Goal: Task Accomplishment & Management: Complete application form

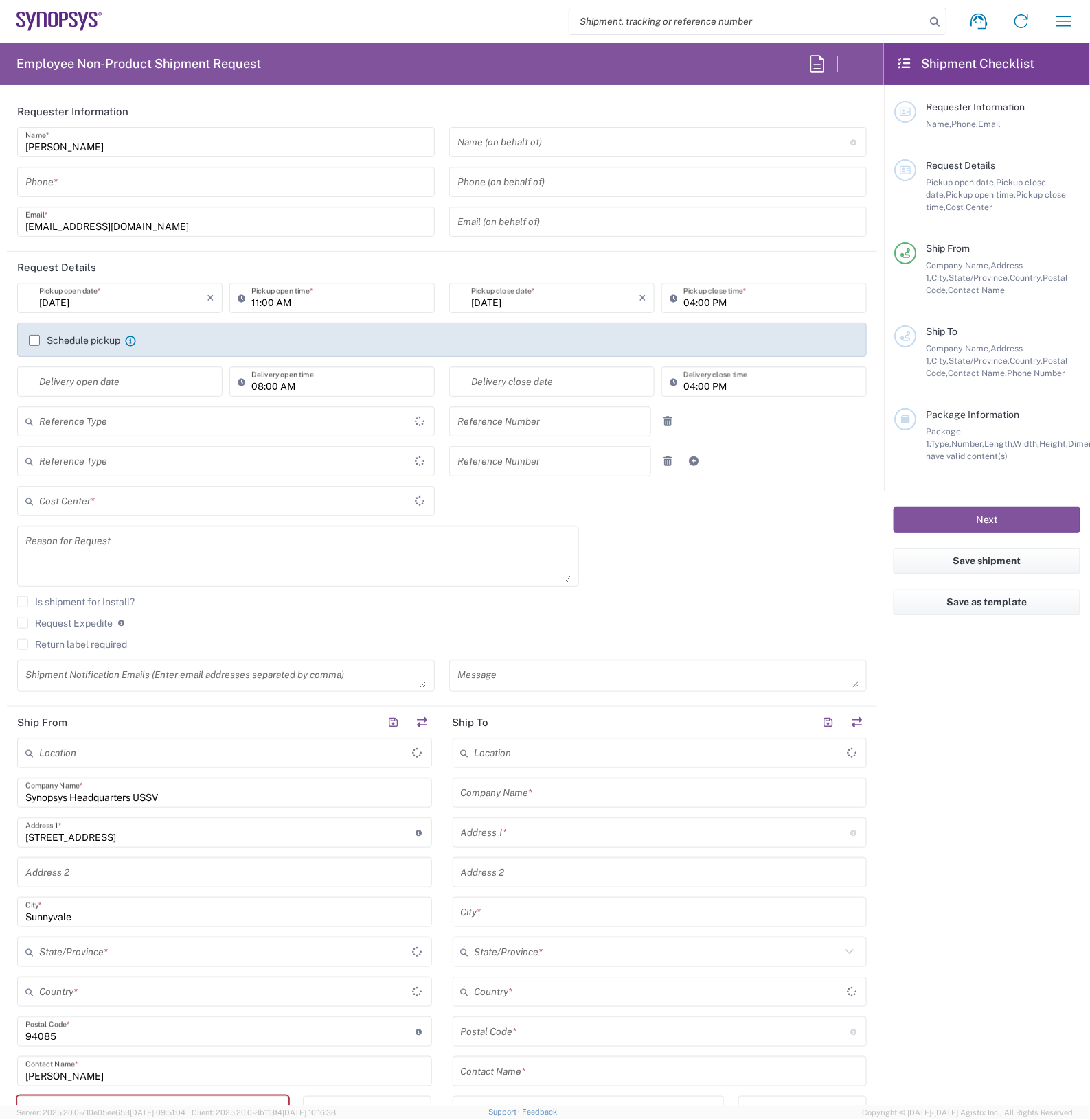
type input "Department"
type input "United States"
type input "Delivered at Place"
type input "[US_STATE]"
type input "[GEOGRAPHIC_DATA]"
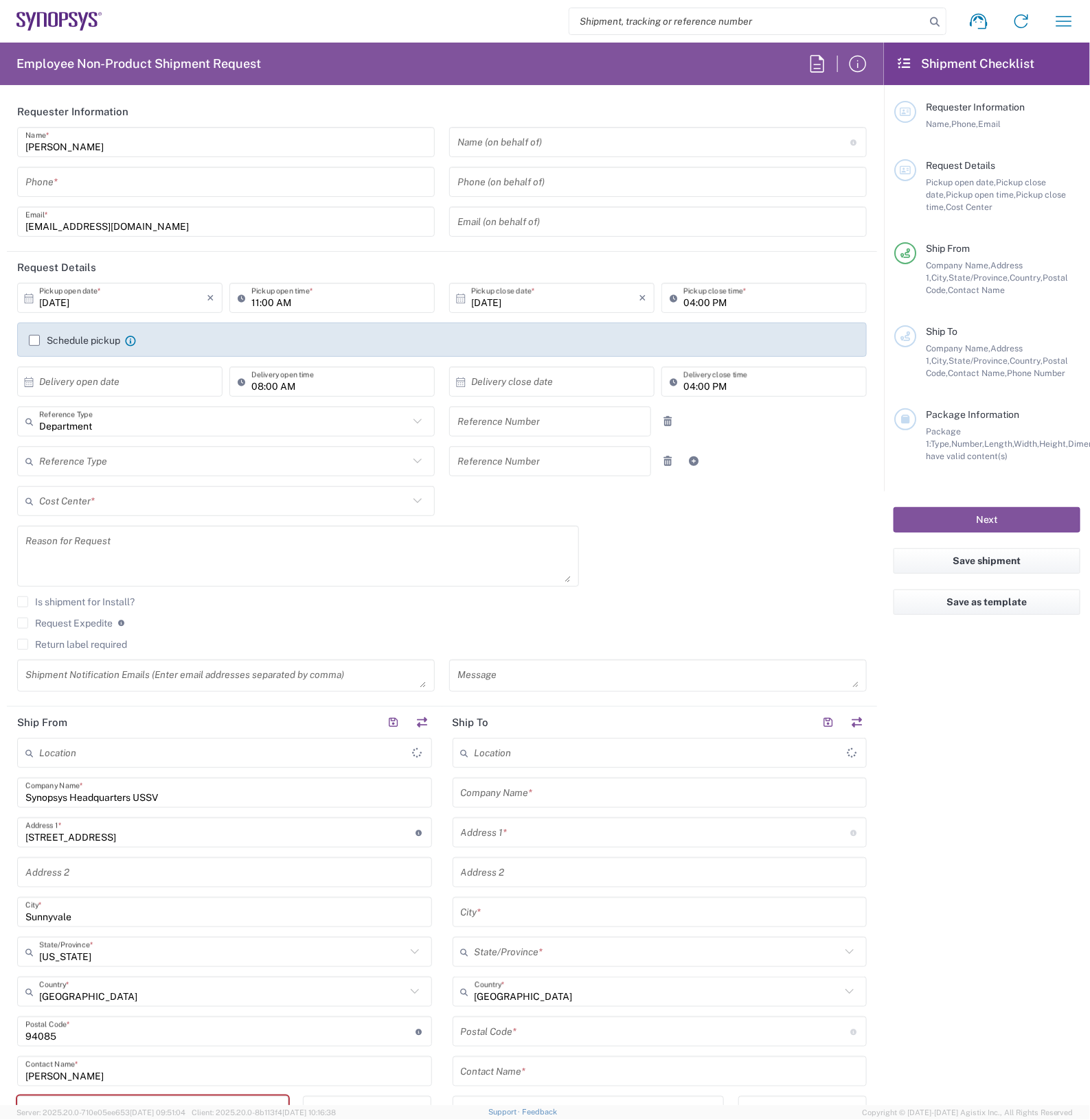
type input "Headquarters USSV"
click at [149, 550] on textarea at bounding box center [298, 556] width 545 height 53
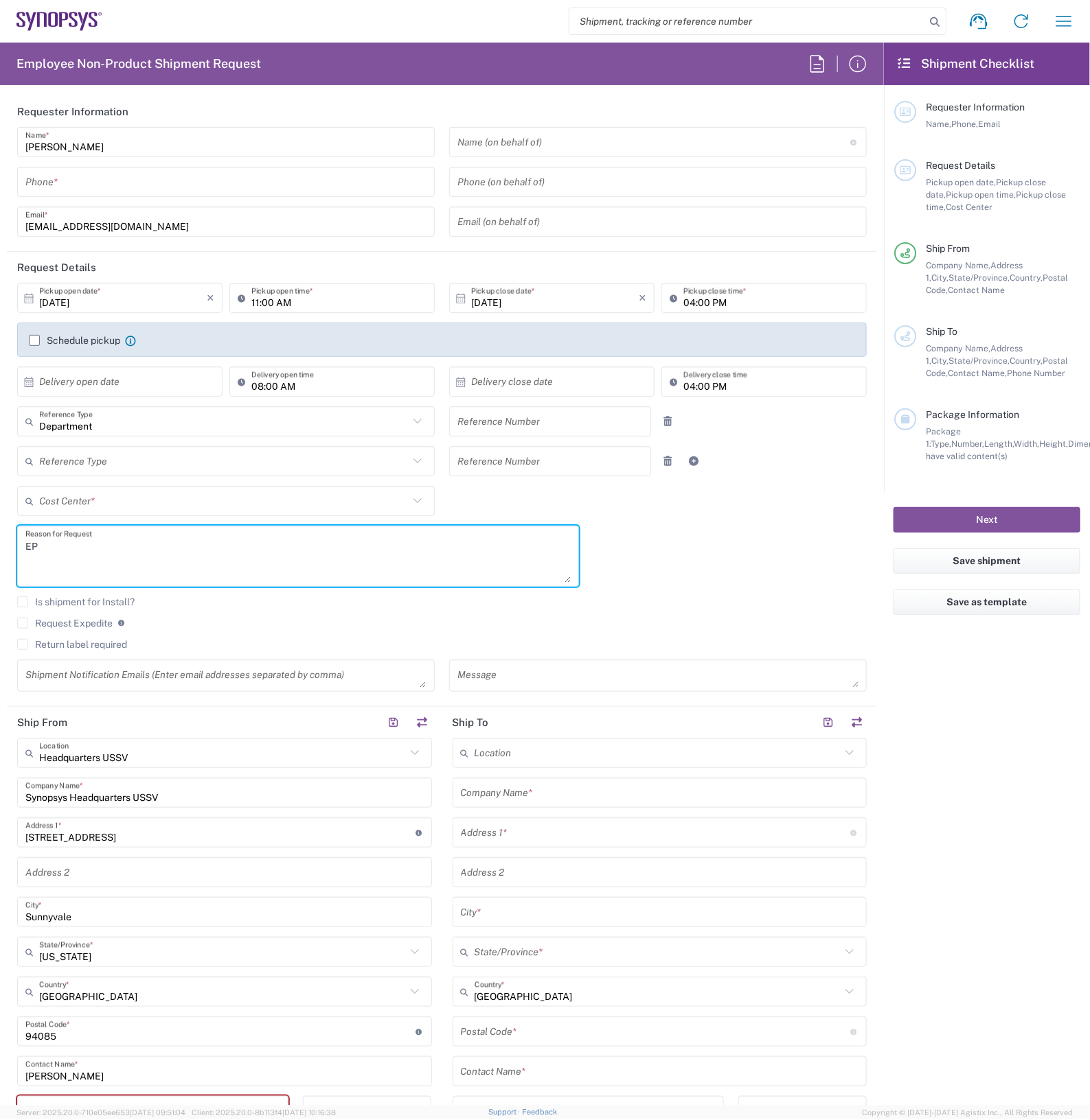
type textarea "E"
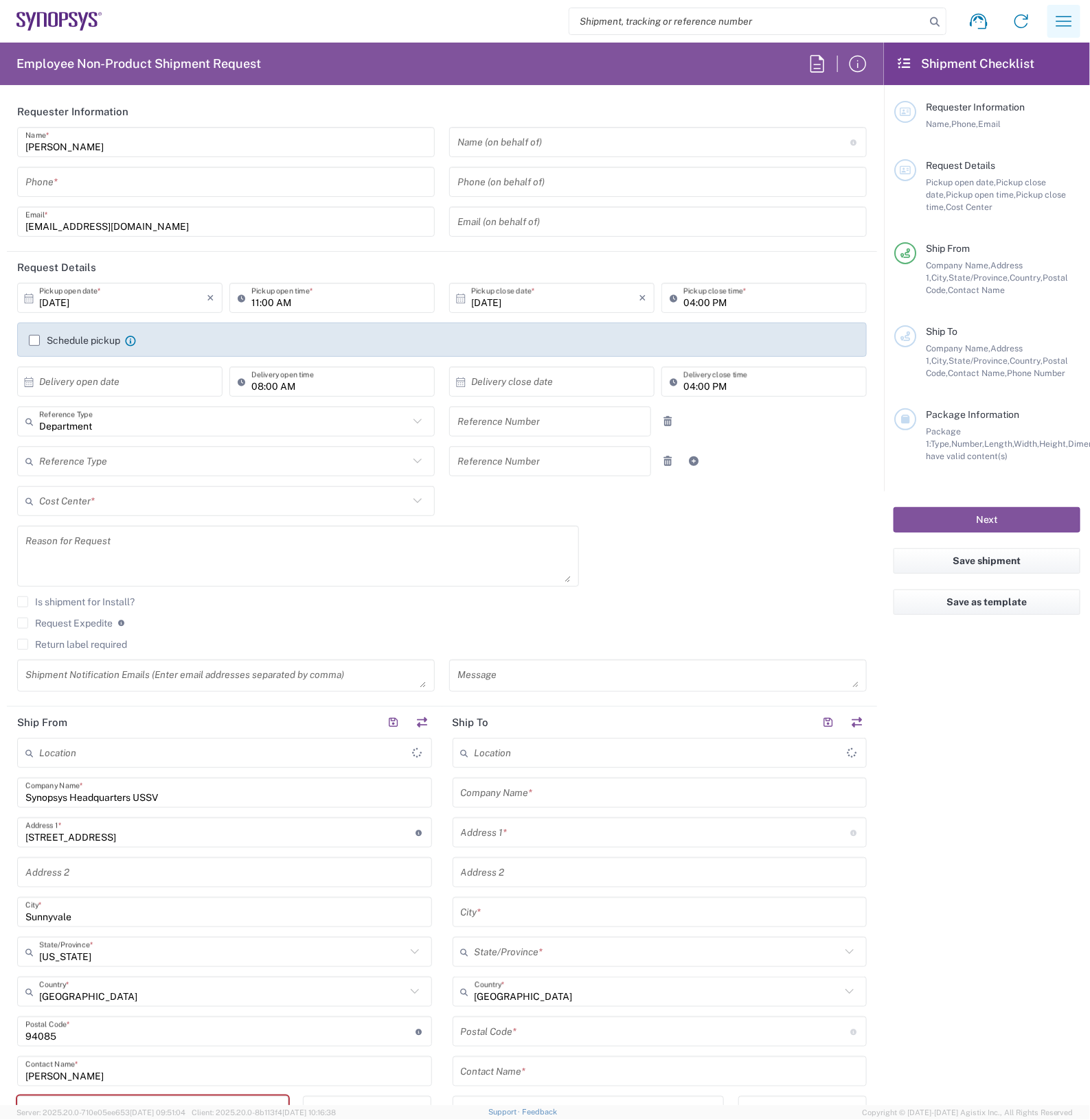
click at [1050, 19] on button "button" at bounding box center [1064, 21] width 33 height 33
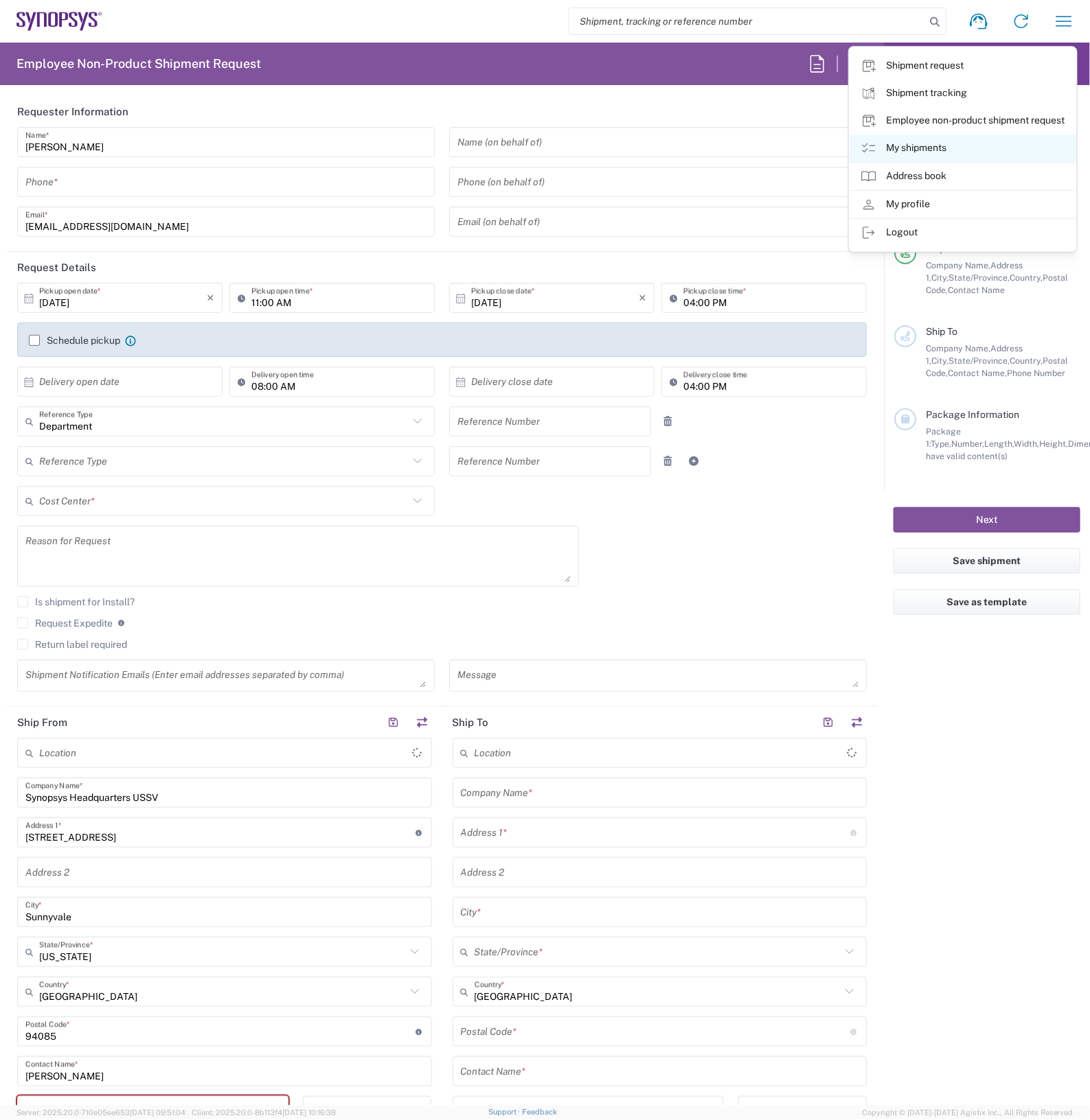
click at [945, 139] on link "My shipments" at bounding box center [962, 148] width 226 height 27
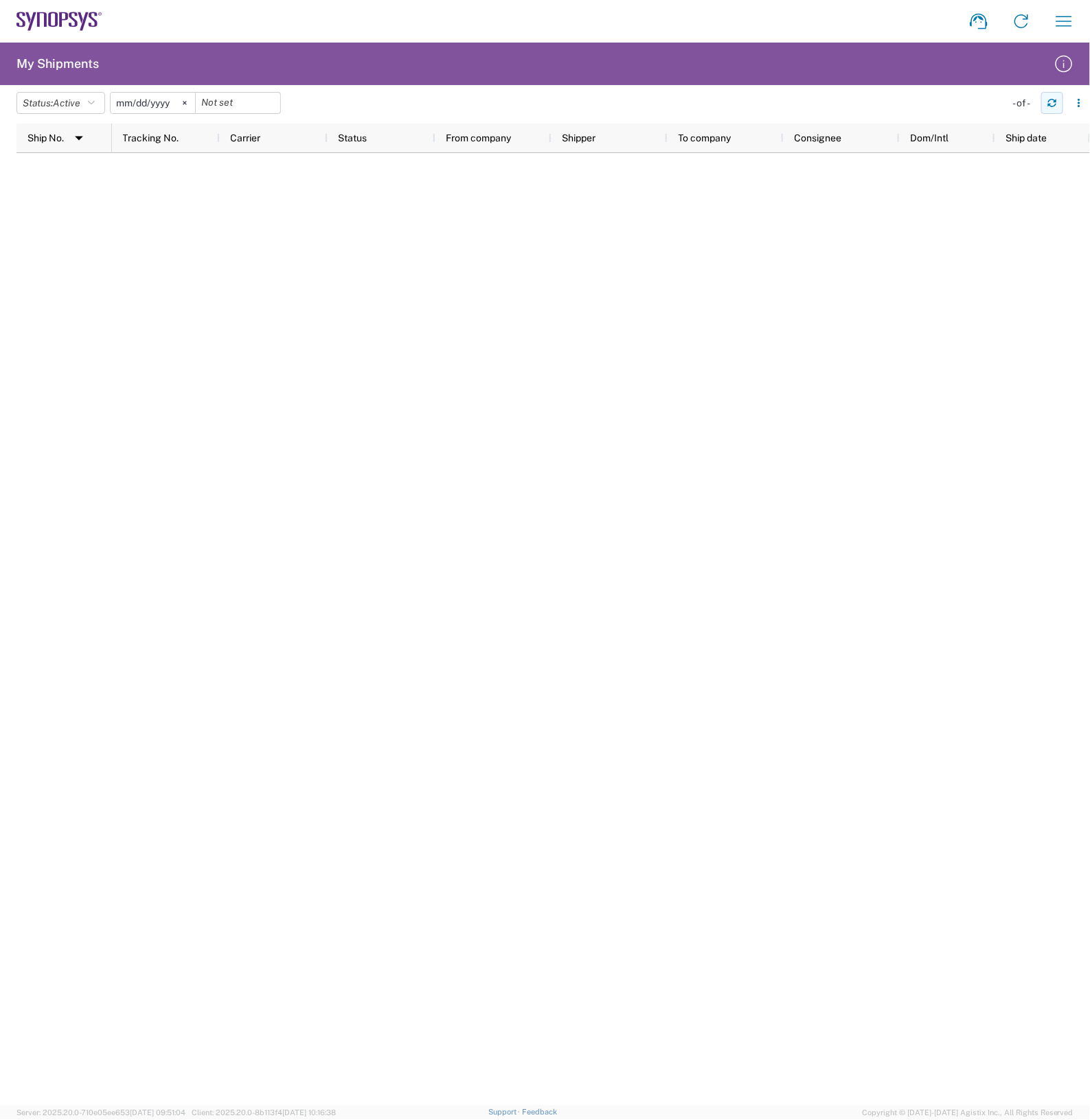
click at [1050, 98] on icon "button" at bounding box center [1052, 103] width 9 height 9
click at [183, 103] on svg-icon at bounding box center [185, 103] width 21 height 21
click at [183, 101] on input "date" at bounding box center [152, 103] width 84 height 21
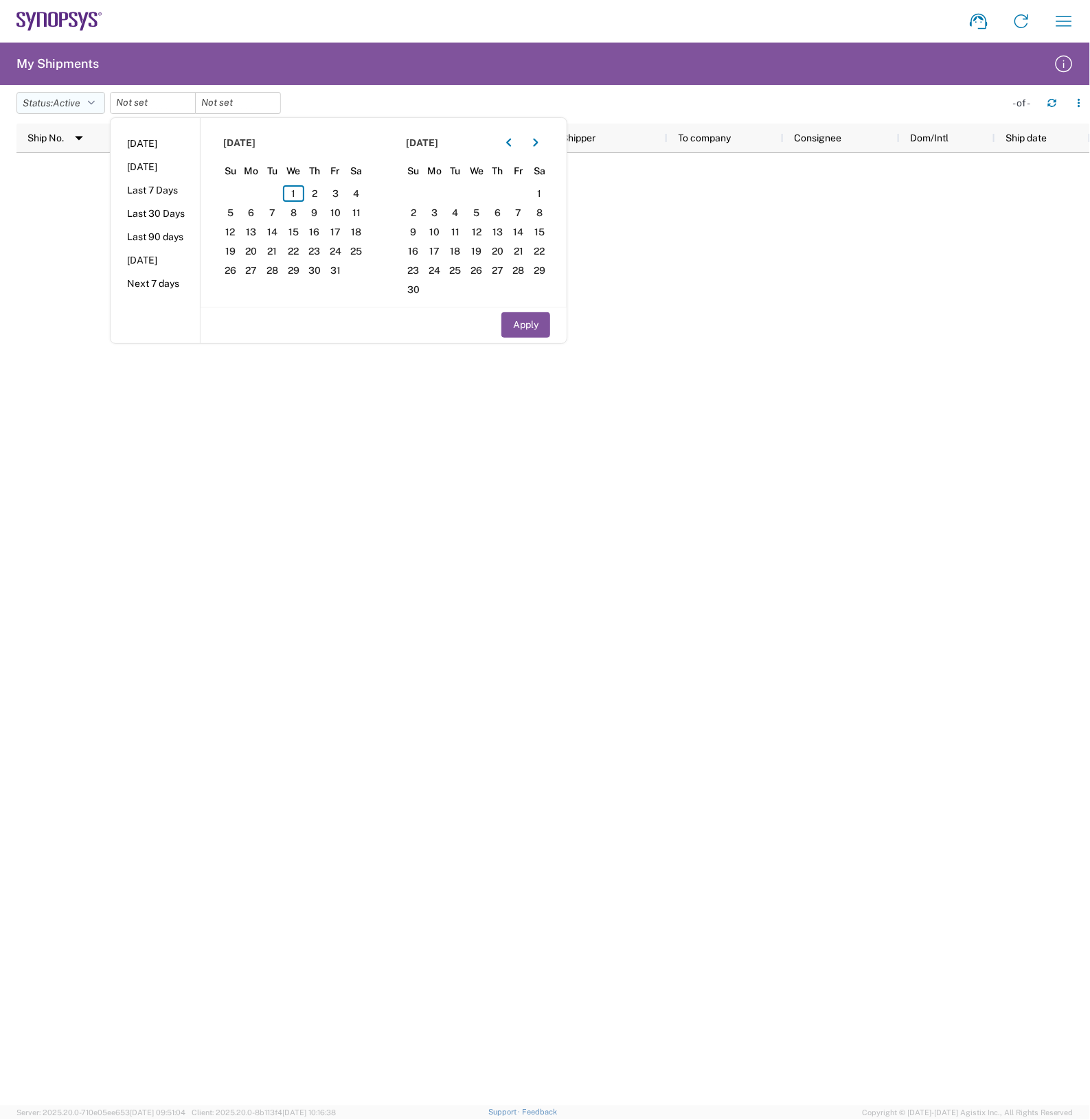
click at [80, 104] on span "Active" at bounding box center [66, 103] width 27 height 11
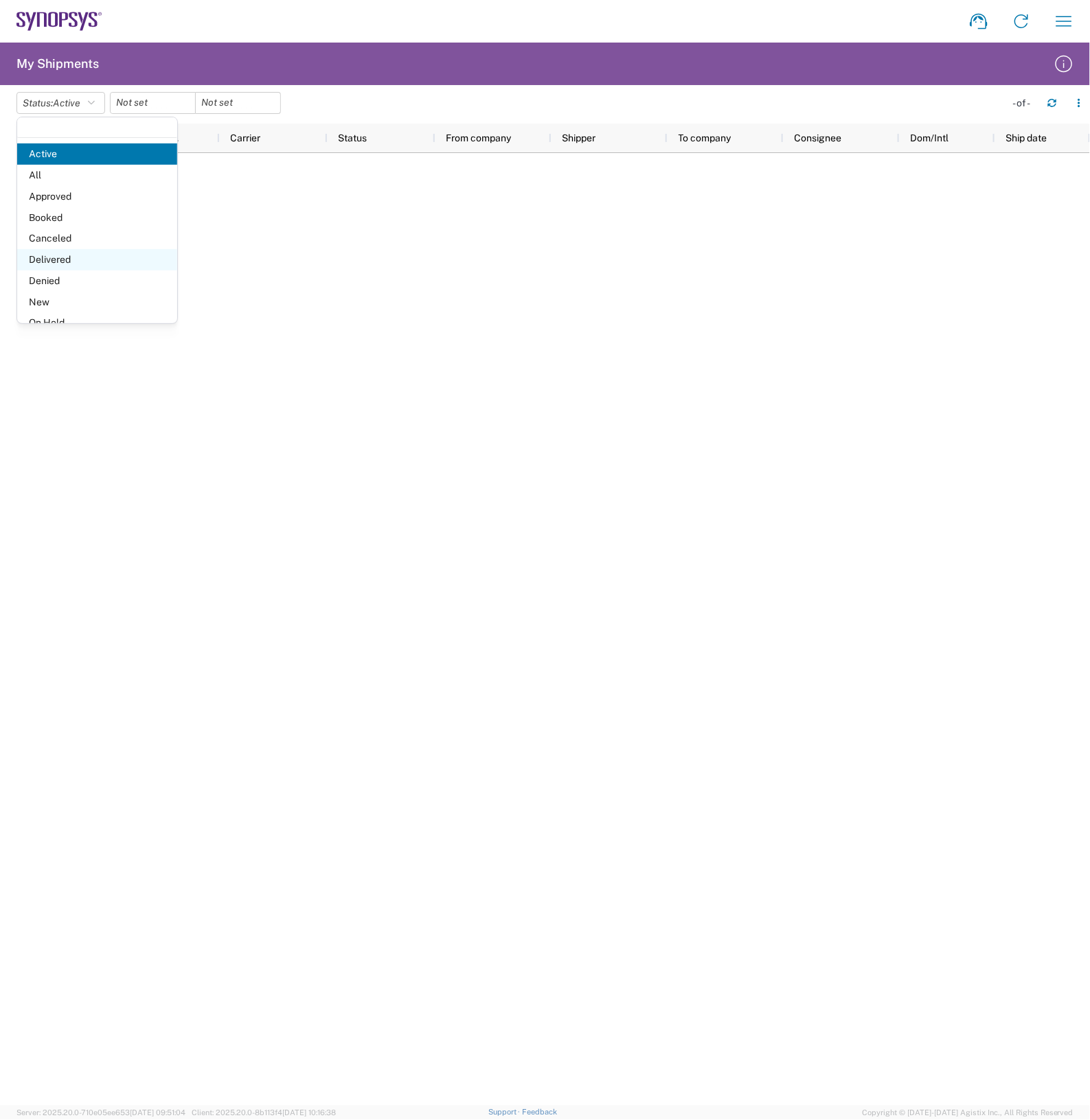
click at [115, 252] on span "Delivered" at bounding box center [97, 259] width 160 height 21
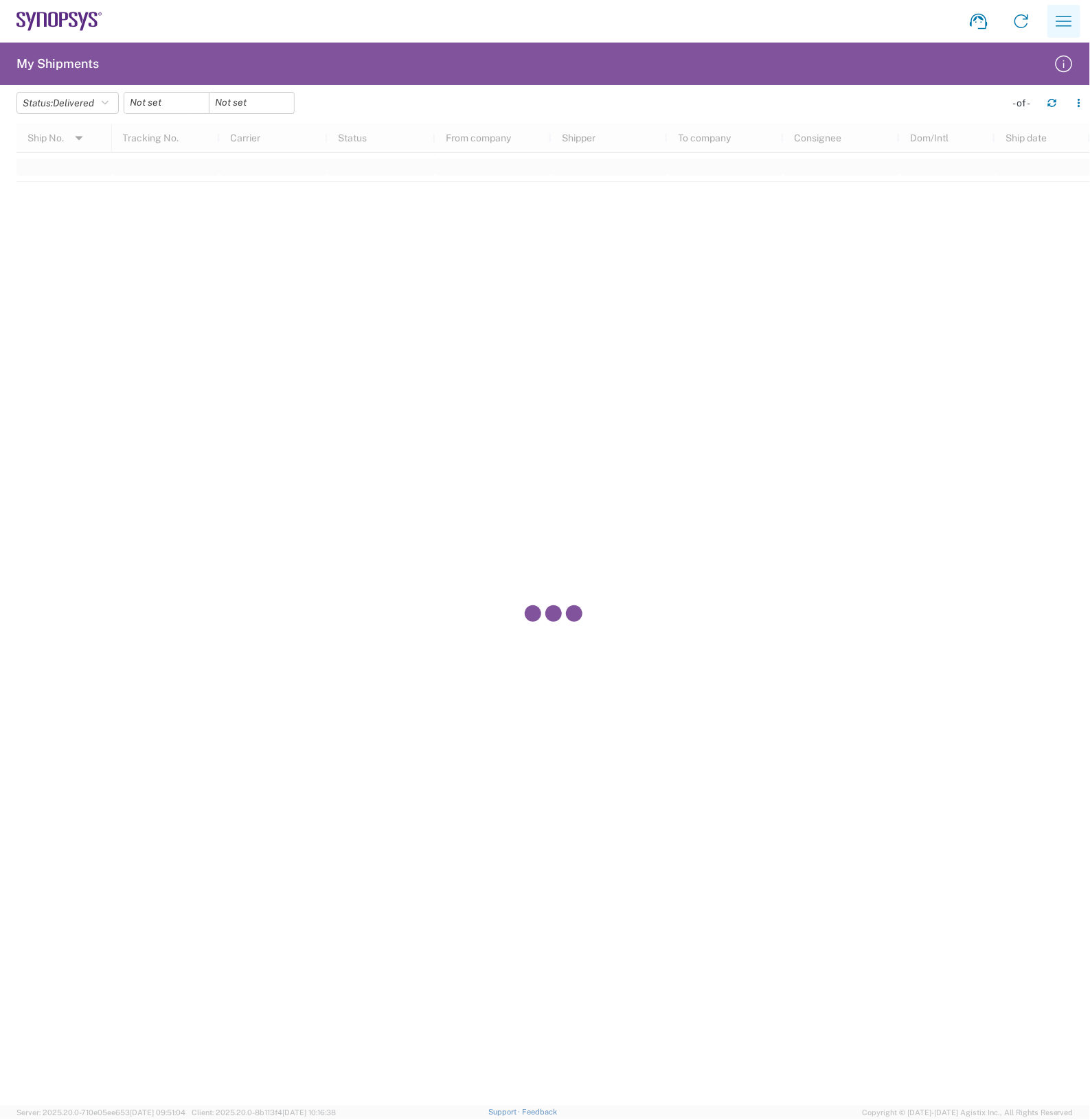
click at [1073, 18] on button "button" at bounding box center [1064, 21] width 33 height 33
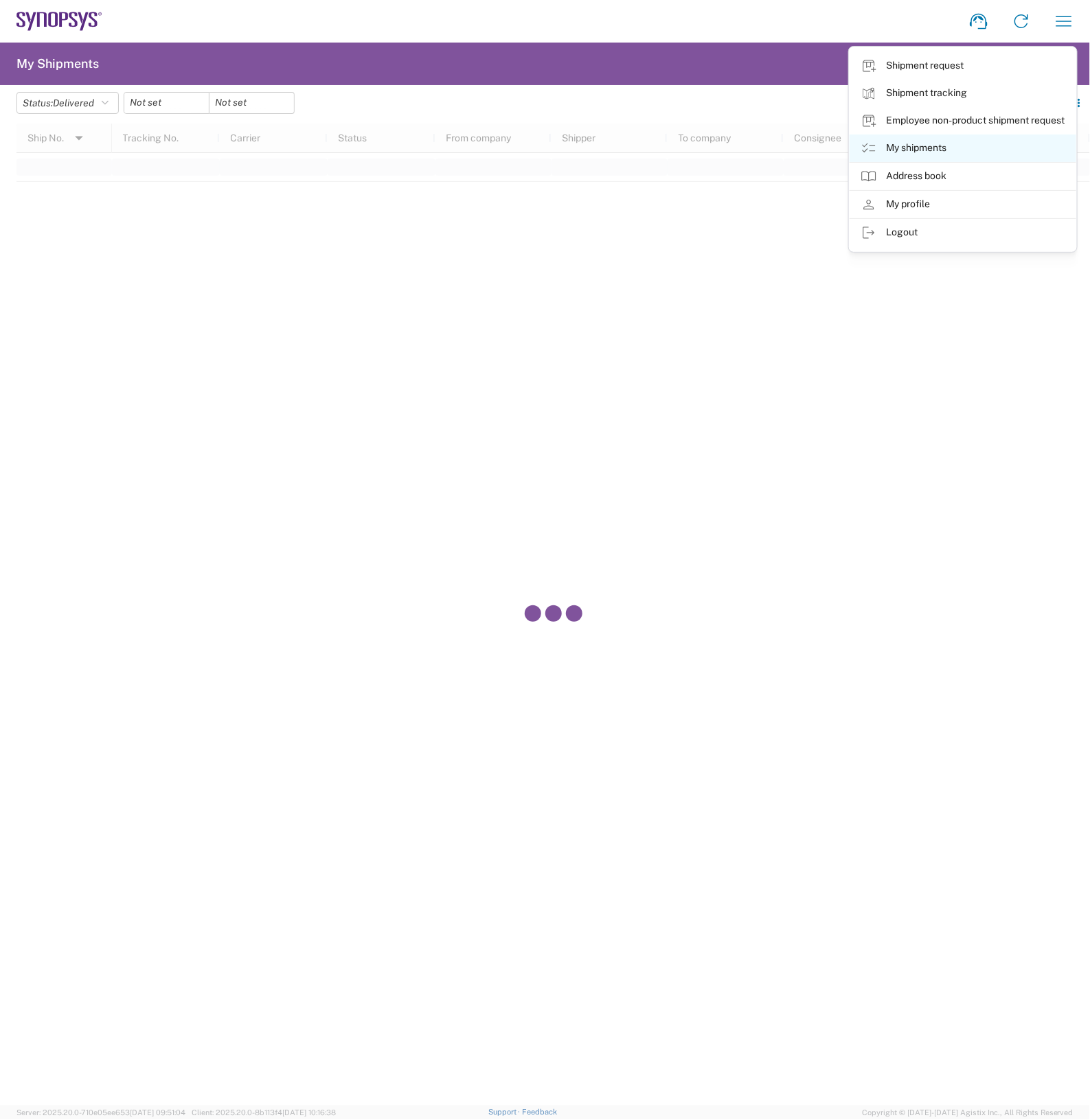
click at [922, 148] on link "My shipments" at bounding box center [962, 148] width 226 height 27
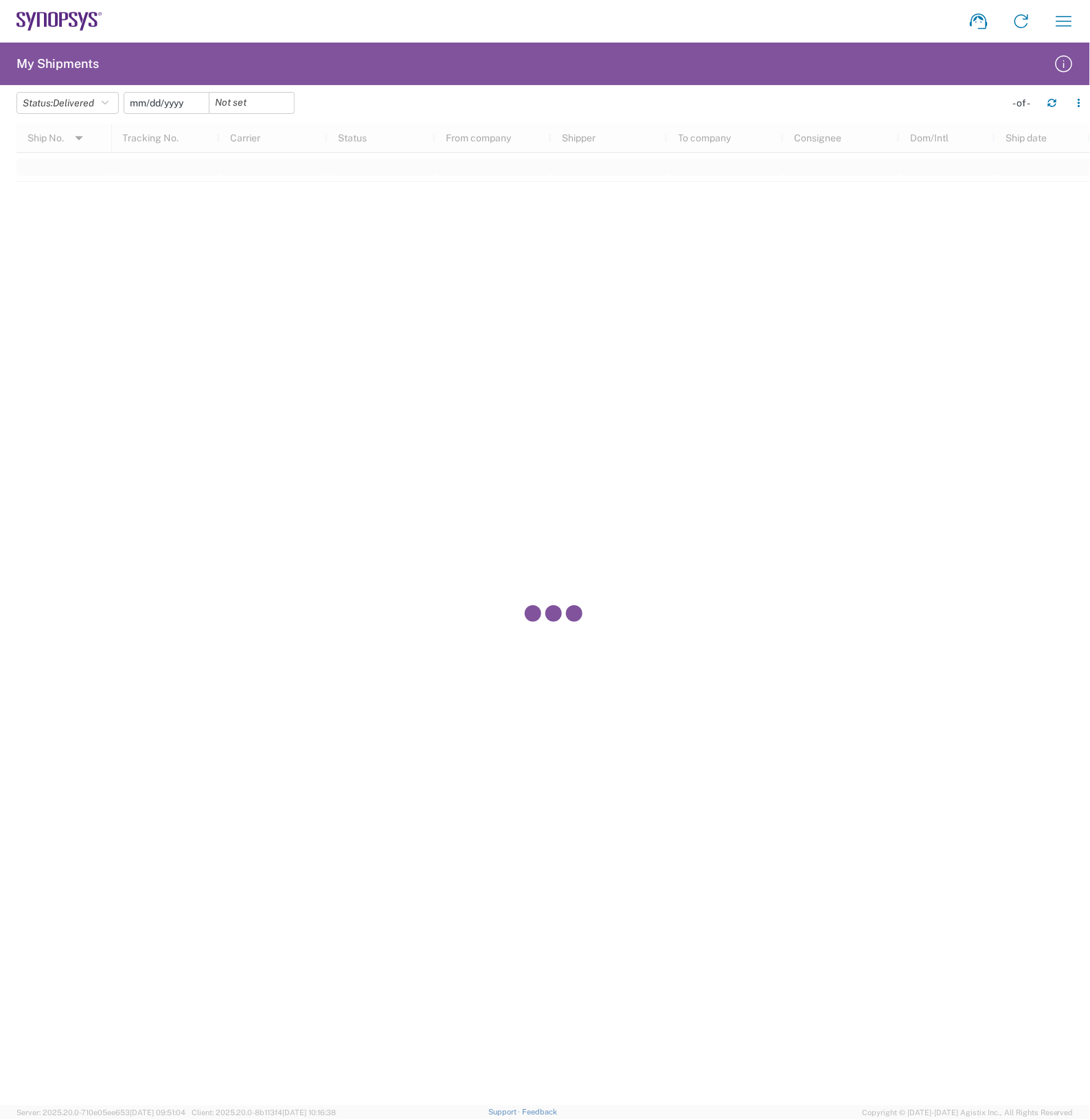
click at [167, 96] on input "date" at bounding box center [166, 103] width 84 height 21
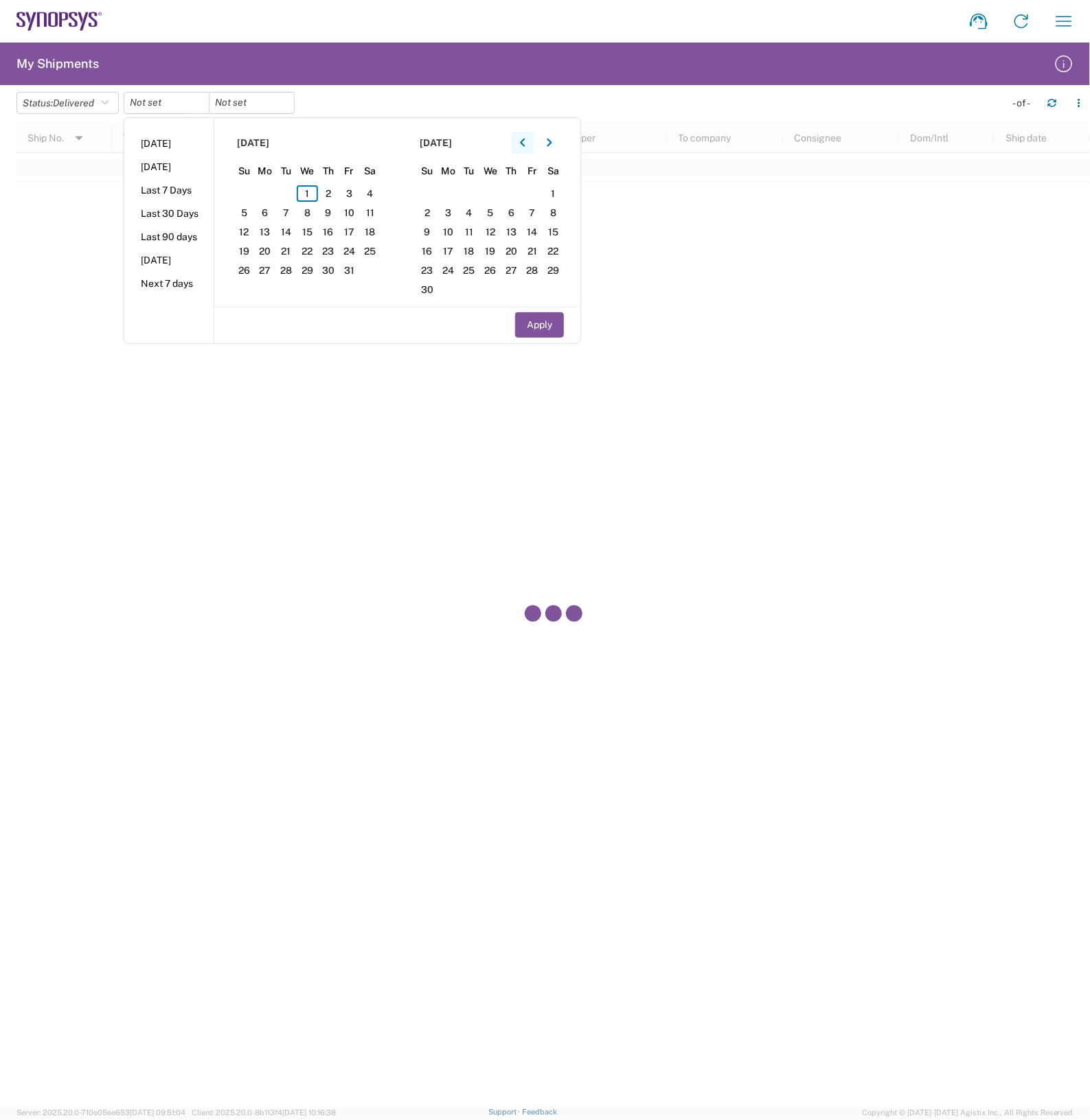
click at [524, 141] on icon "button" at bounding box center [521, 143] width 5 height 9
click at [523, 142] on icon "button" at bounding box center [522, 143] width 6 height 9
click at [522, 141] on button "button" at bounding box center [522, 142] width 22 height 22
click at [290, 186] on span "1" at bounding box center [286, 193] width 21 height 16
click at [557, 323] on button "Apply" at bounding box center [539, 324] width 49 height 26
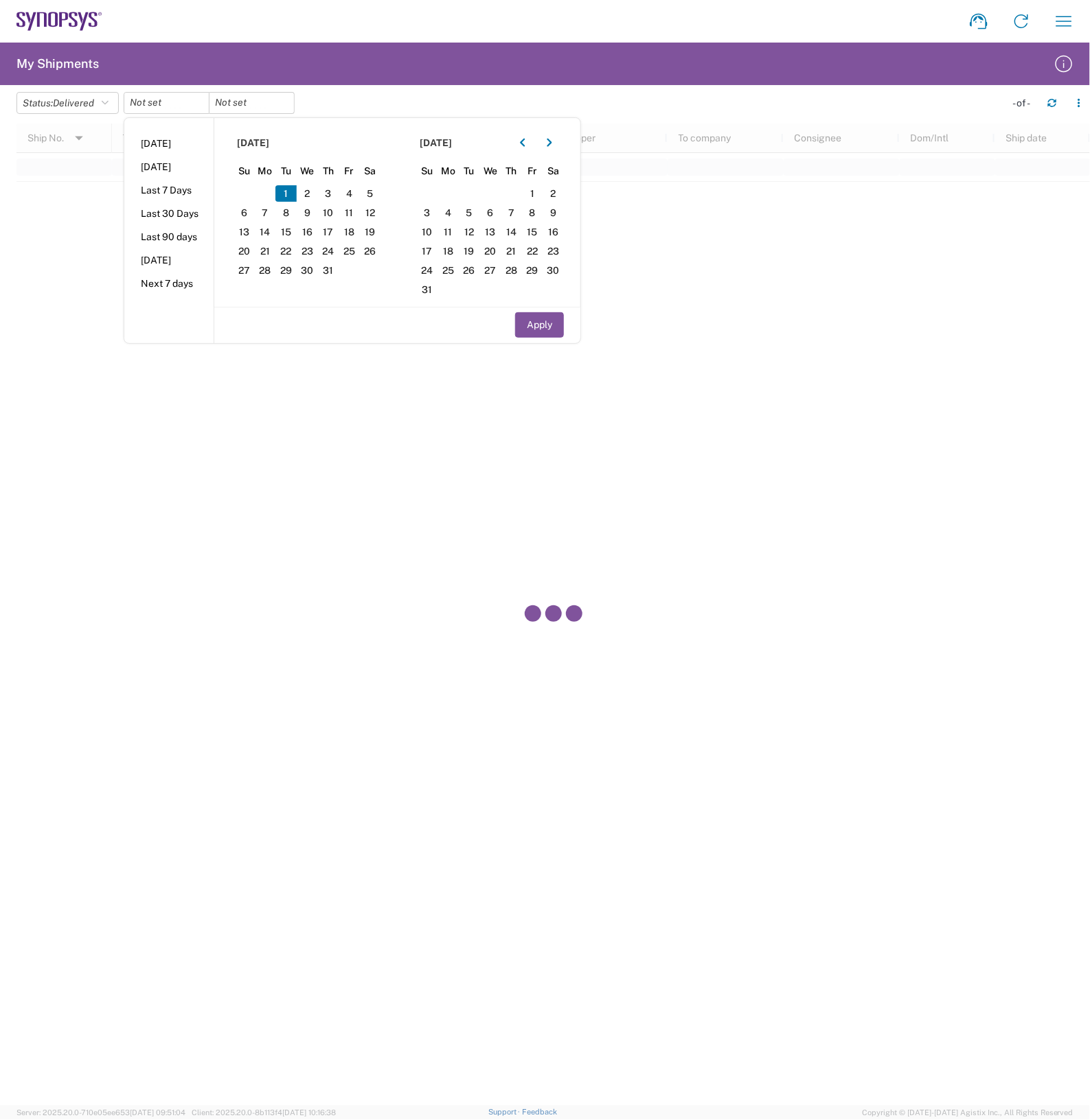
type input "[DATE]"
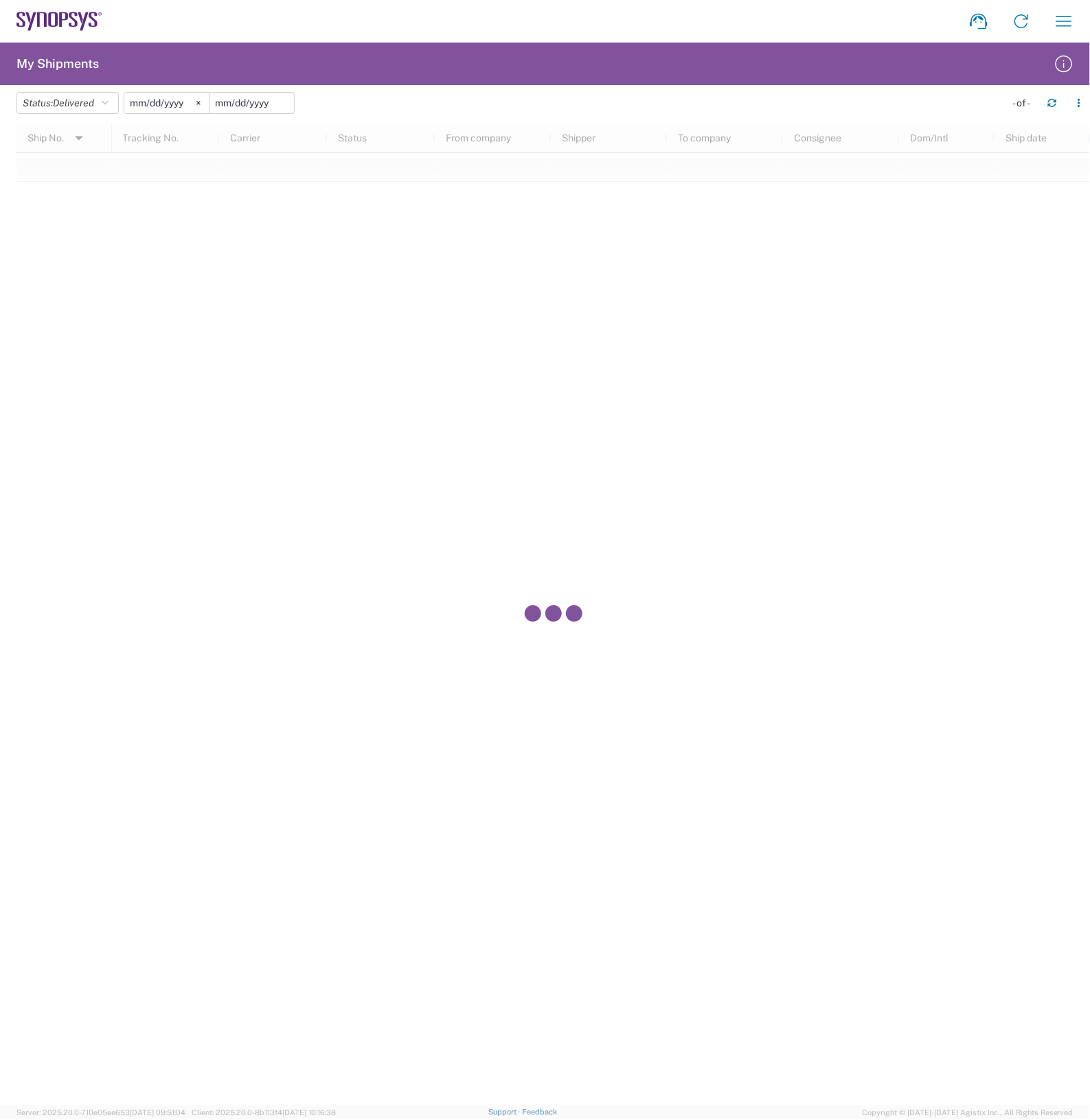
click at [259, 101] on input "date" at bounding box center [251, 103] width 84 height 21
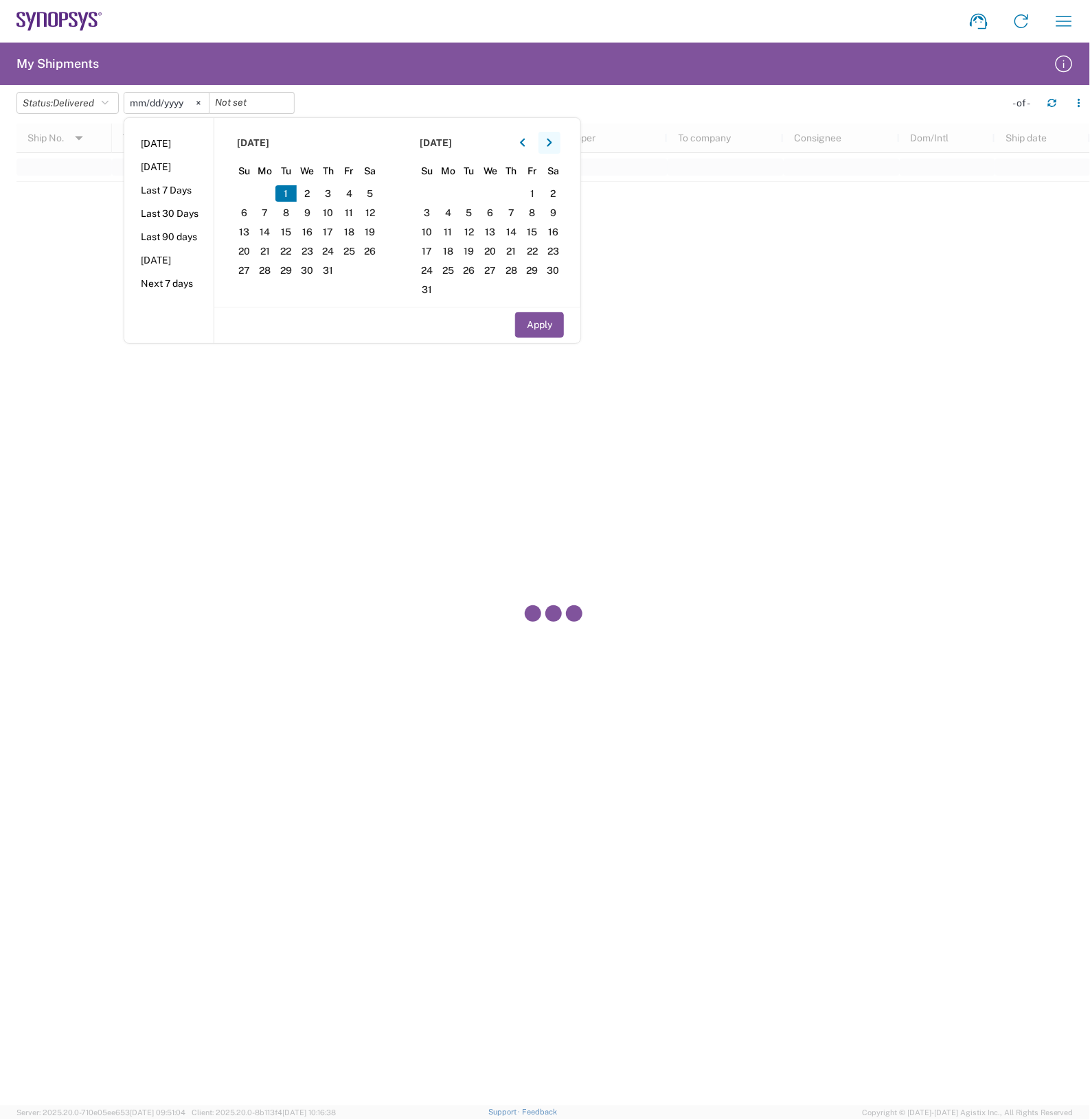
click at [557, 142] on button "button" at bounding box center [549, 142] width 22 height 22
click at [550, 317] on button "Apply" at bounding box center [539, 324] width 49 height 26
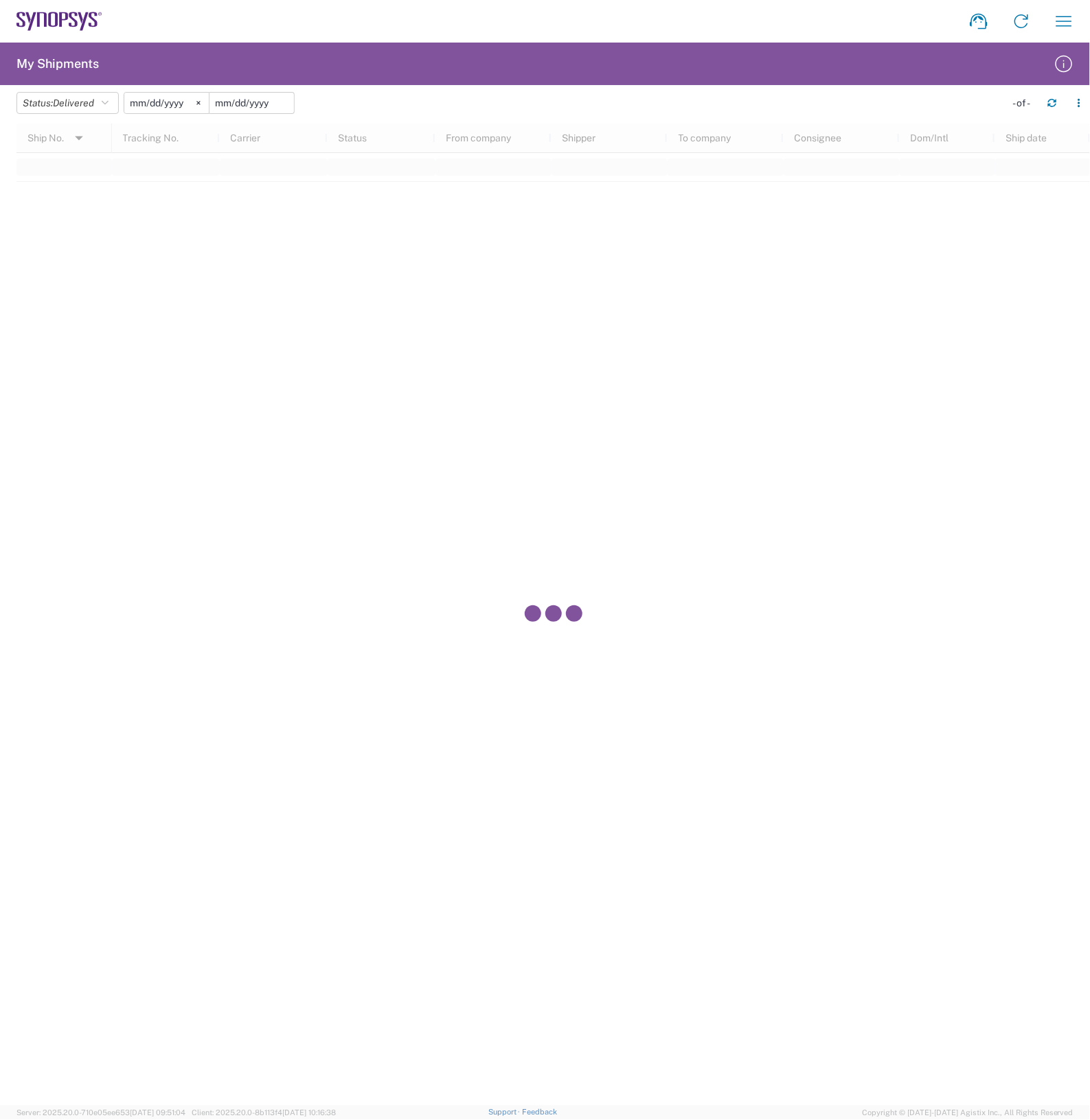
click at [259, 101] on input "date" at bounding box center [251, 103] width 84 height 21
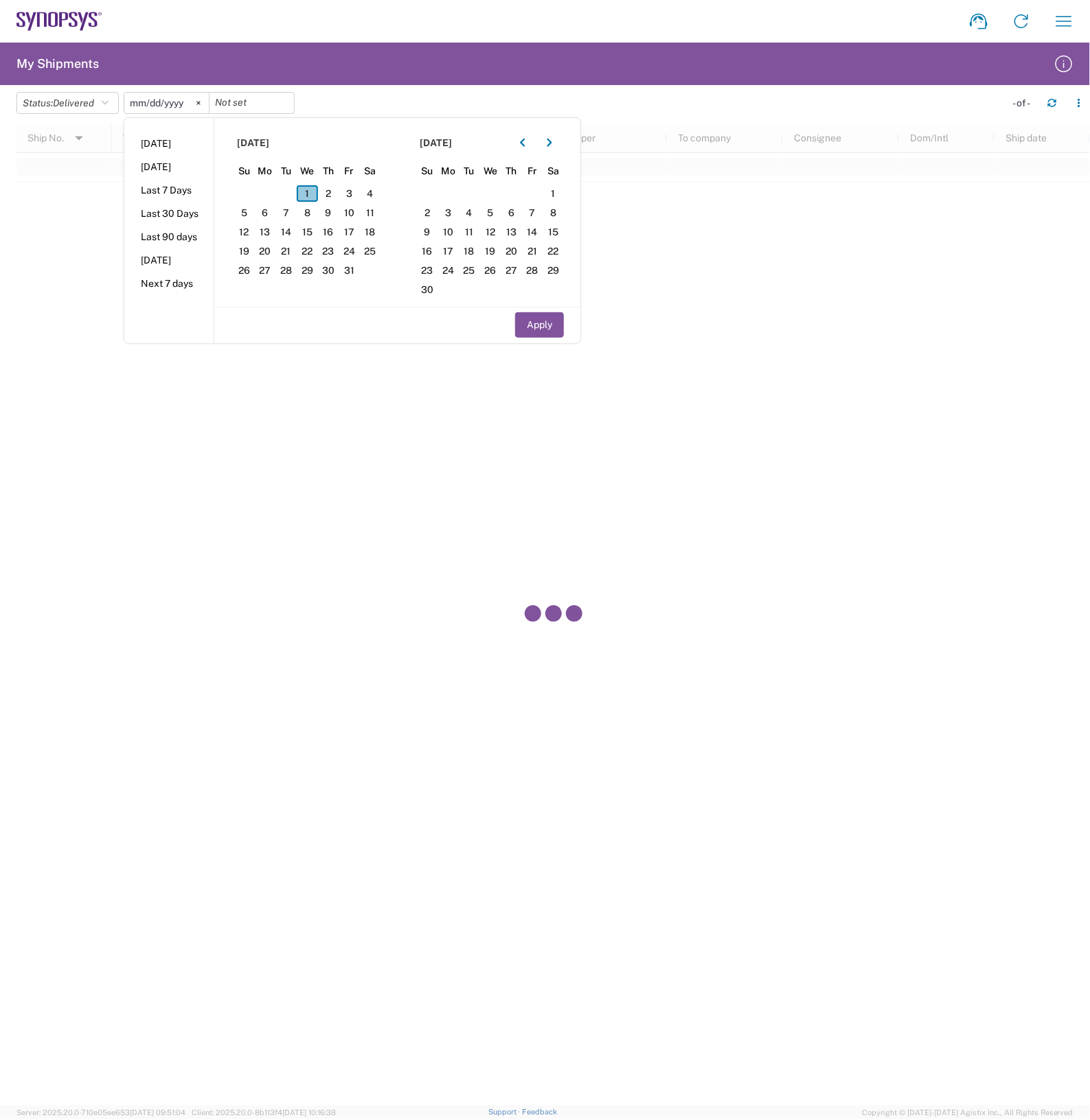
click at [314, 196] on span "1" at bounding box center [308, 193] width 21 height 16
click at [535, 323] on button "Apply" at bounding box center [539, 324] width 49 height 26
type input "[DATE]"
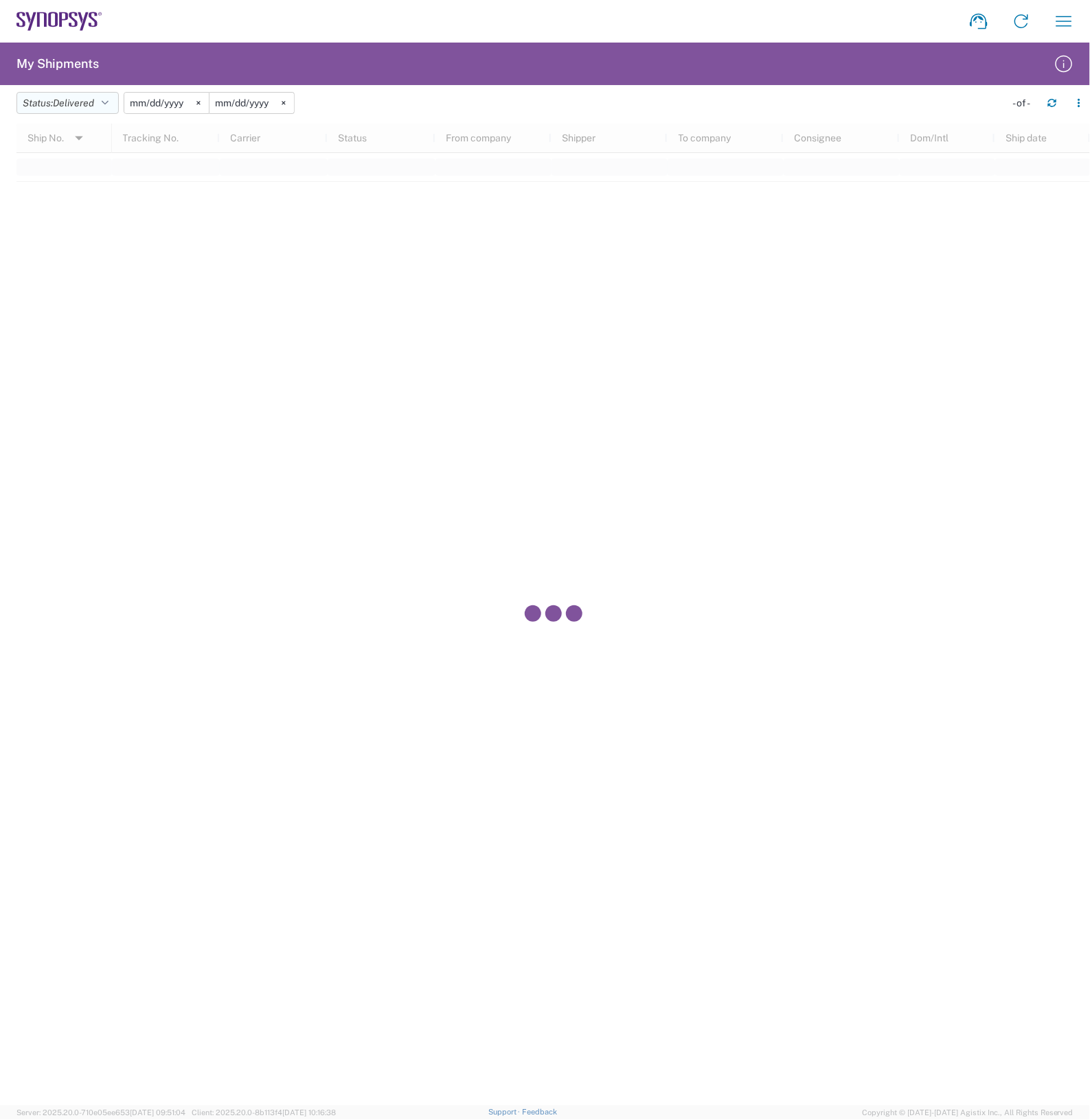
click at [119, 98] on button "Status: Delivered" at bounding box center [67, 102] width 102 height 22
click at [84, 180] on span "All" at bounding box center [97, 175] width 160 height 21
click at [1073, 28] on icon "button" at bounding box center [1064, 21] width 22 height 22
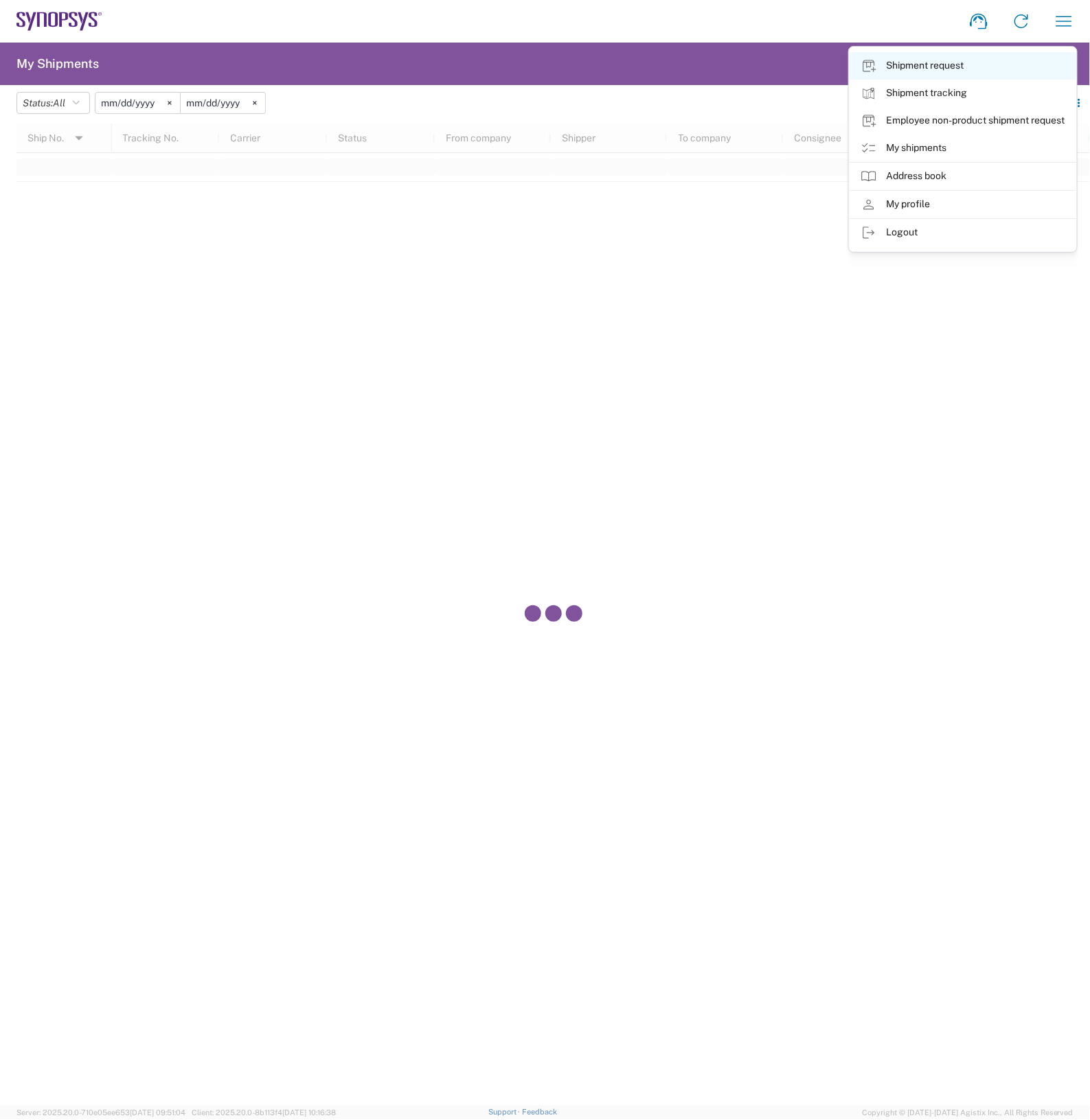
click at [961, 66] on link "Shipment request" at bounding box center [962, 65] width 226 height 27
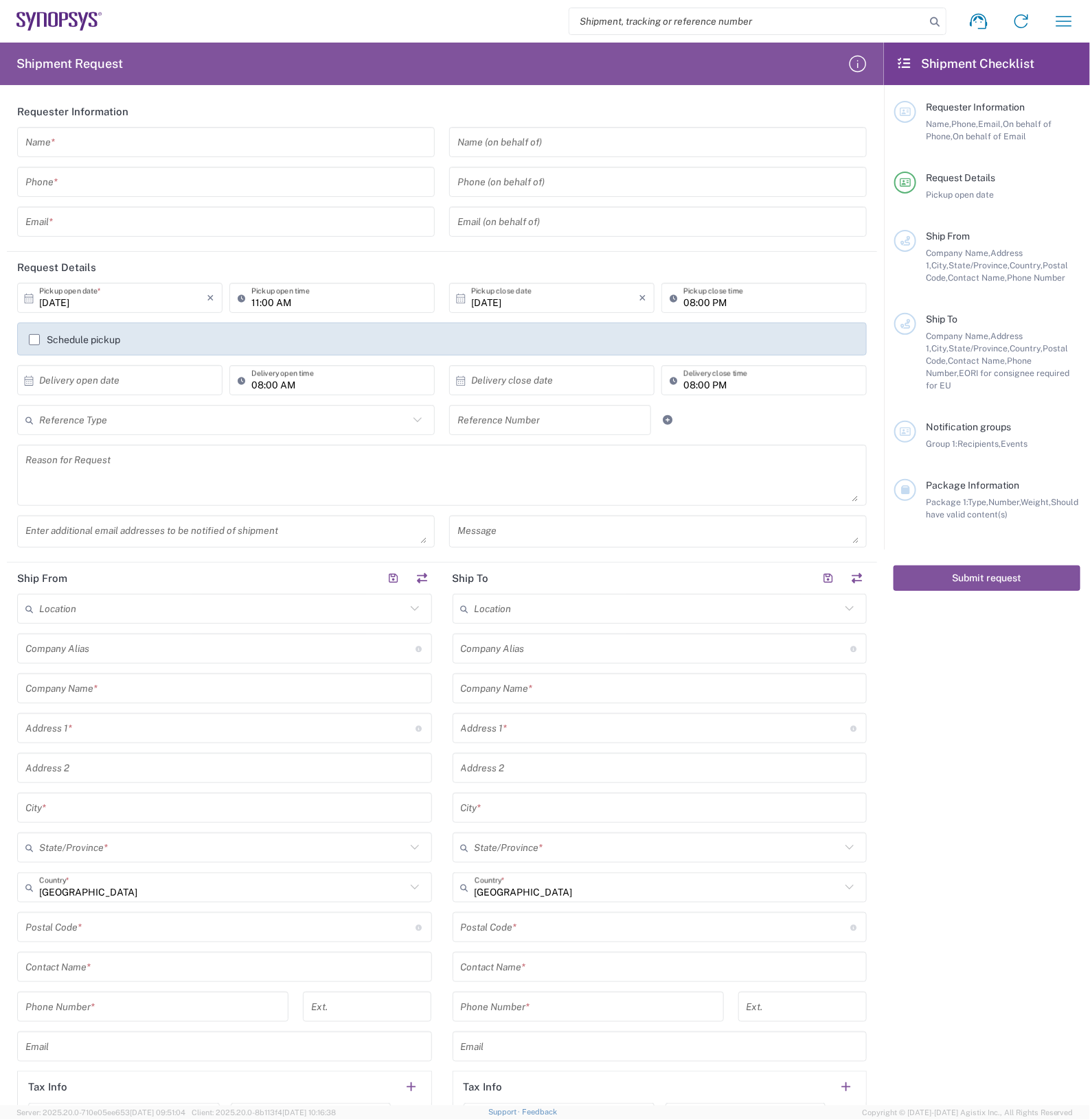
click at [667, 9] on input "search" at bounding box center [747, 22] width 356 height 26
paste input "56809126"
type input "56809126"
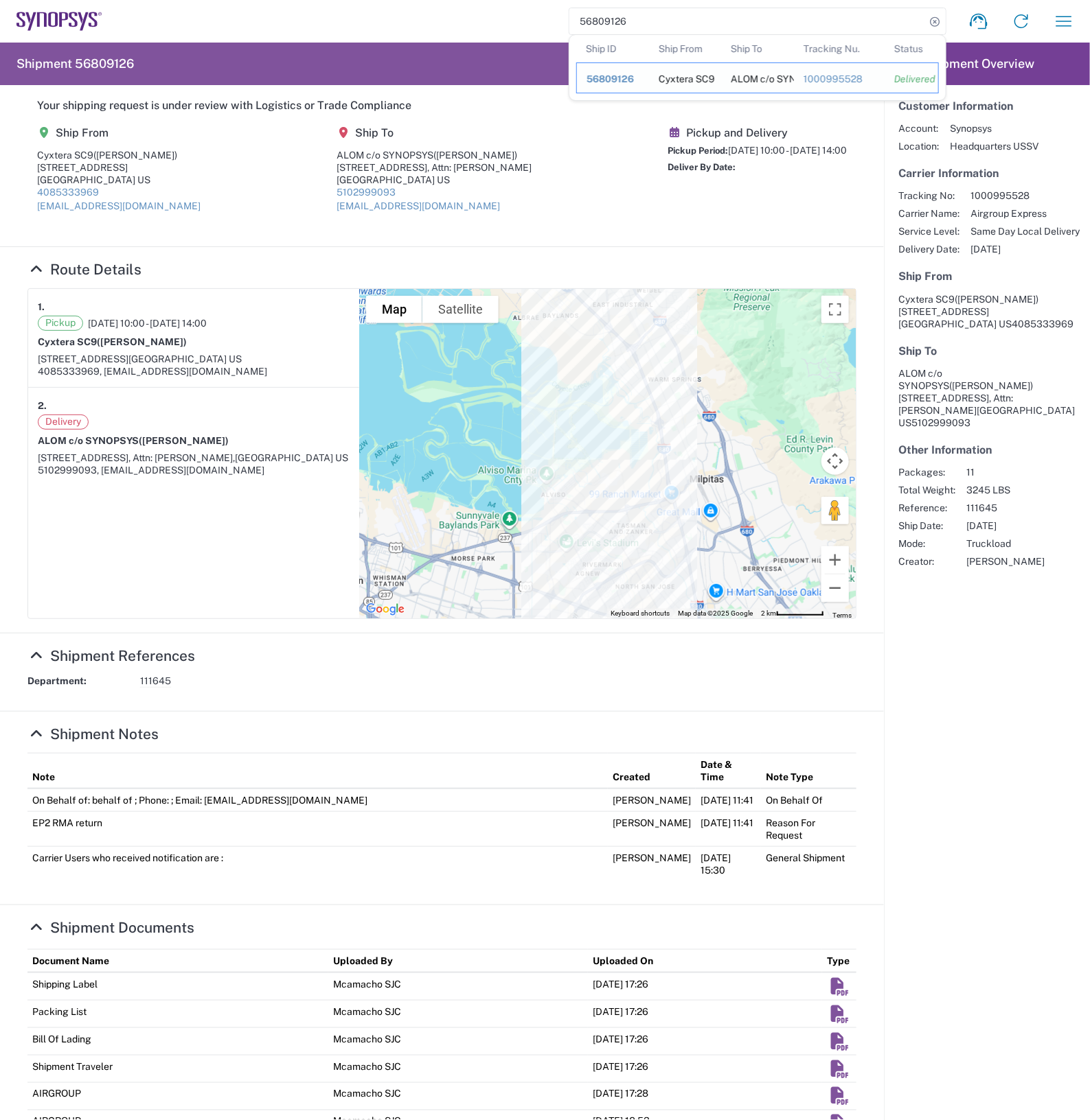
click at [587, 77] on span "56809126" at bounding box center [610, 79] width 47 height 11
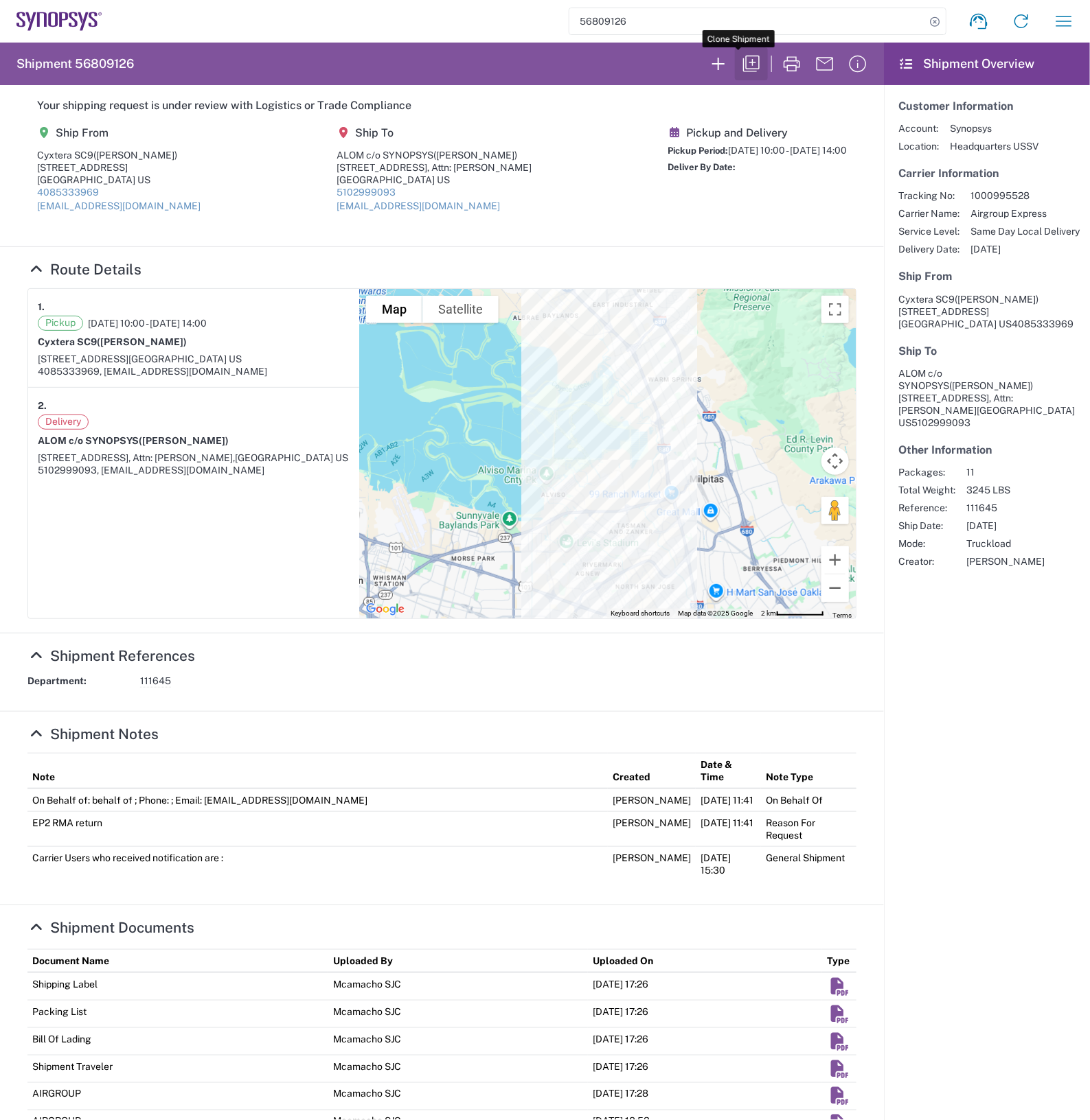
click at [749, 63] on button "button" at bounding box center [751, 63] width 33 height 33
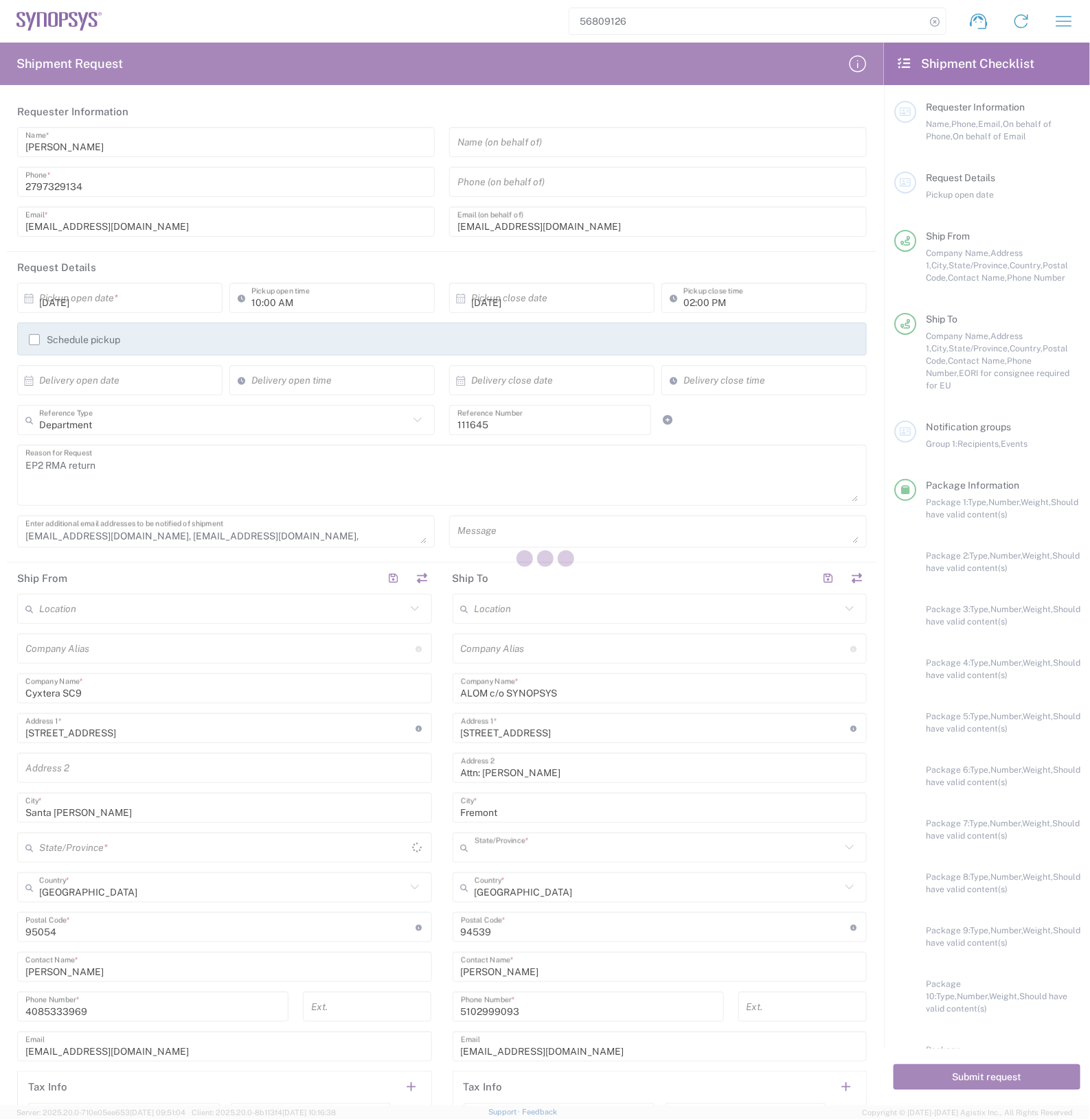
type input "[US_STATE]"
type input "Pallet(s) Standard (Not Stackable)"
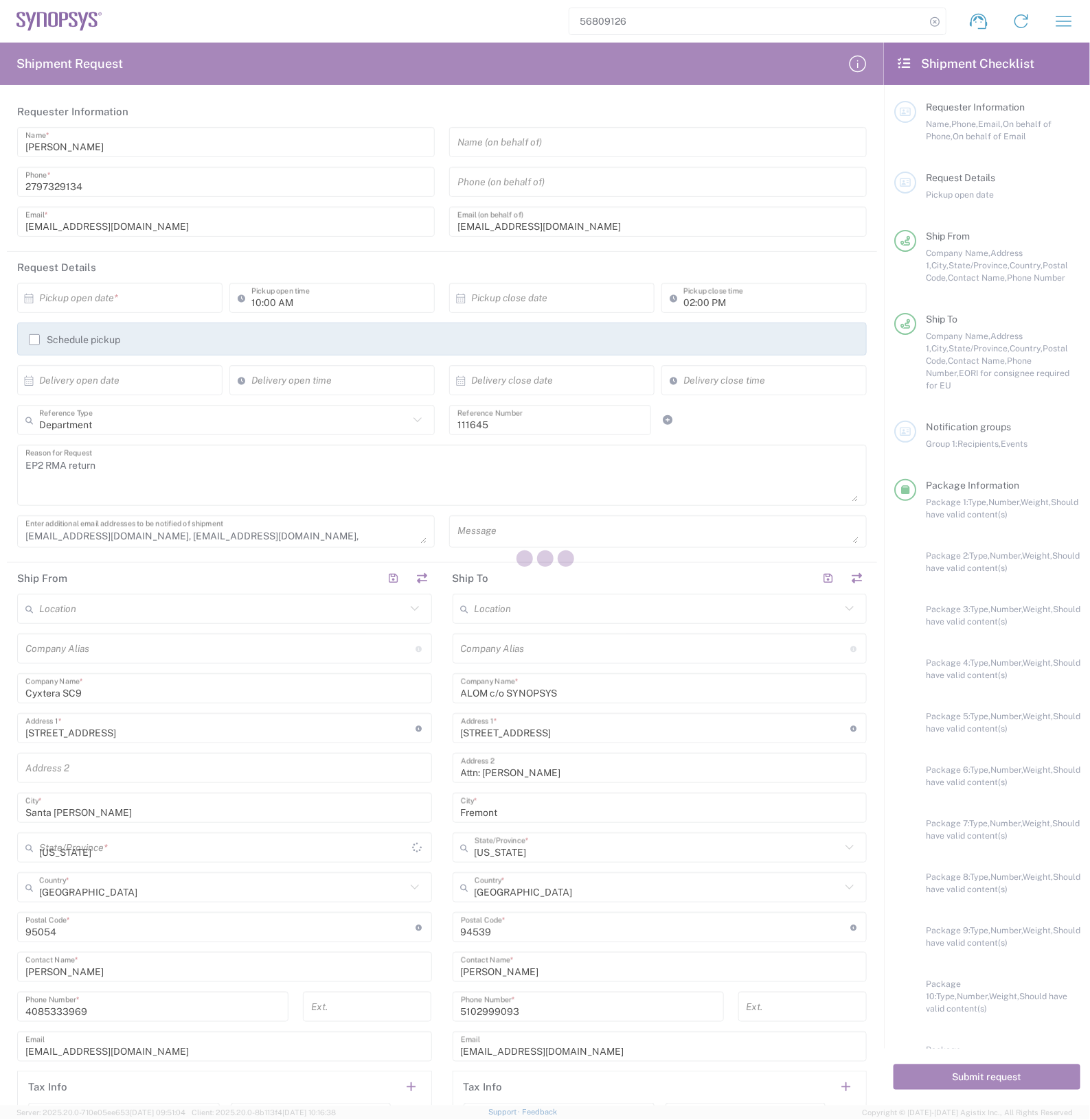
type input "Pallet(s) Standard (Not Stackable)"
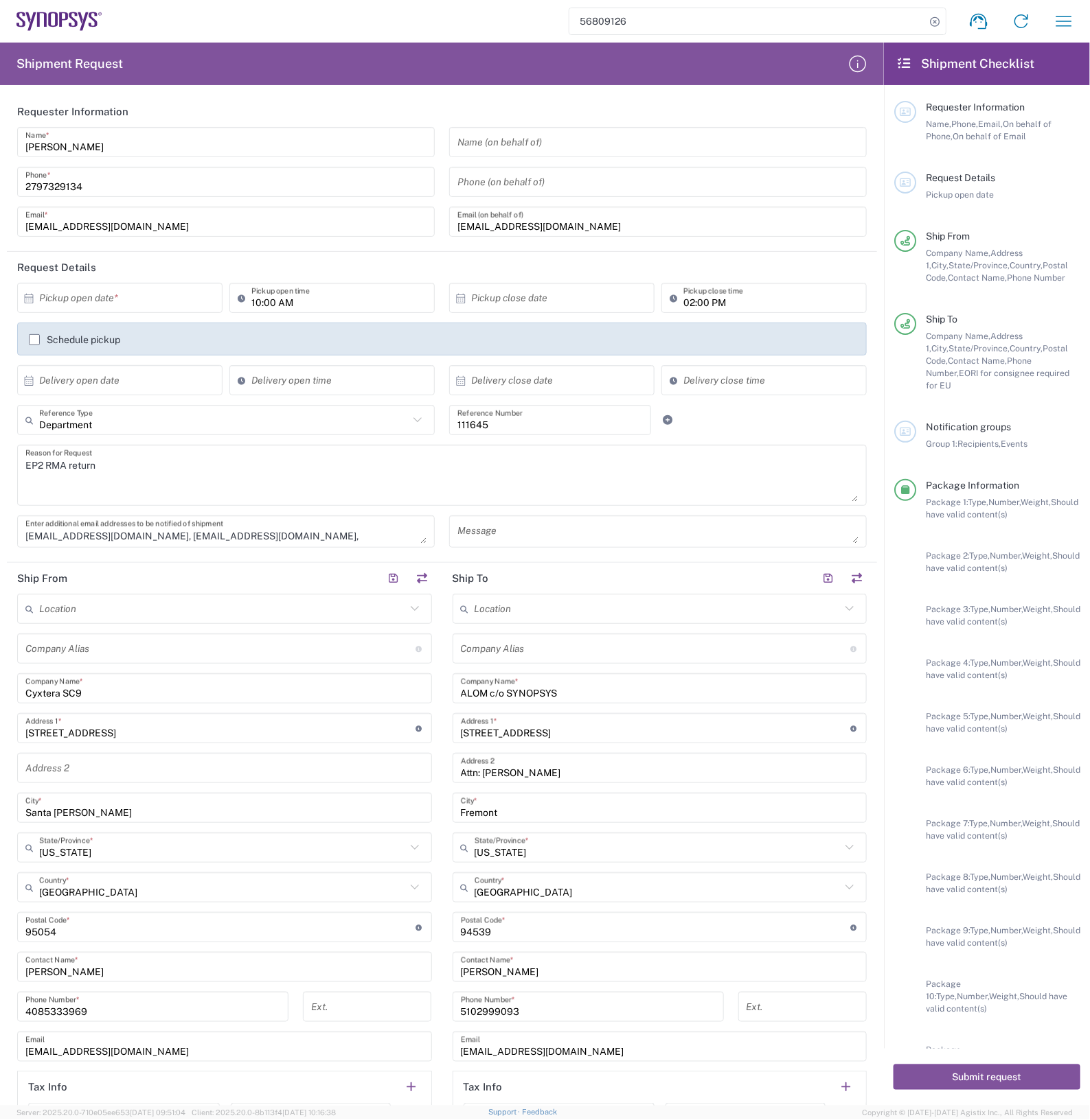
type input "Pallet(s) Standard (Not Stackable)"
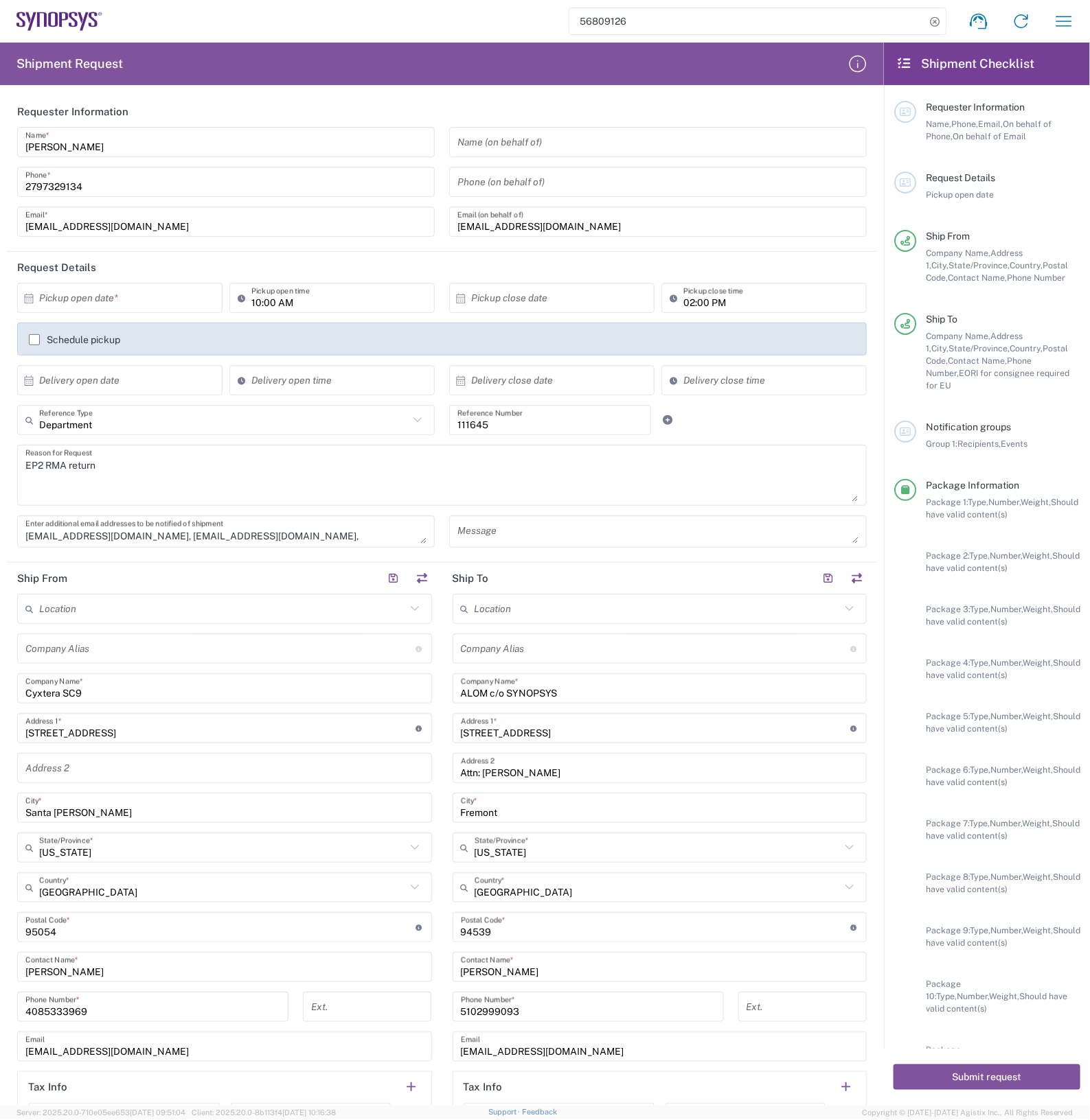
type input "Pallet(s) Standard (Not Stackable)"
drag, startPoint x: 592, startPoint y: 228, endPoint x: 601, endPoint y: 227, distance: 9.1
click at [592, 228] on input "[EMAIL_ADDRESS][DOMAIN_NAME]" at bounding box center [658, 221] width 401 height 24
type input "w"
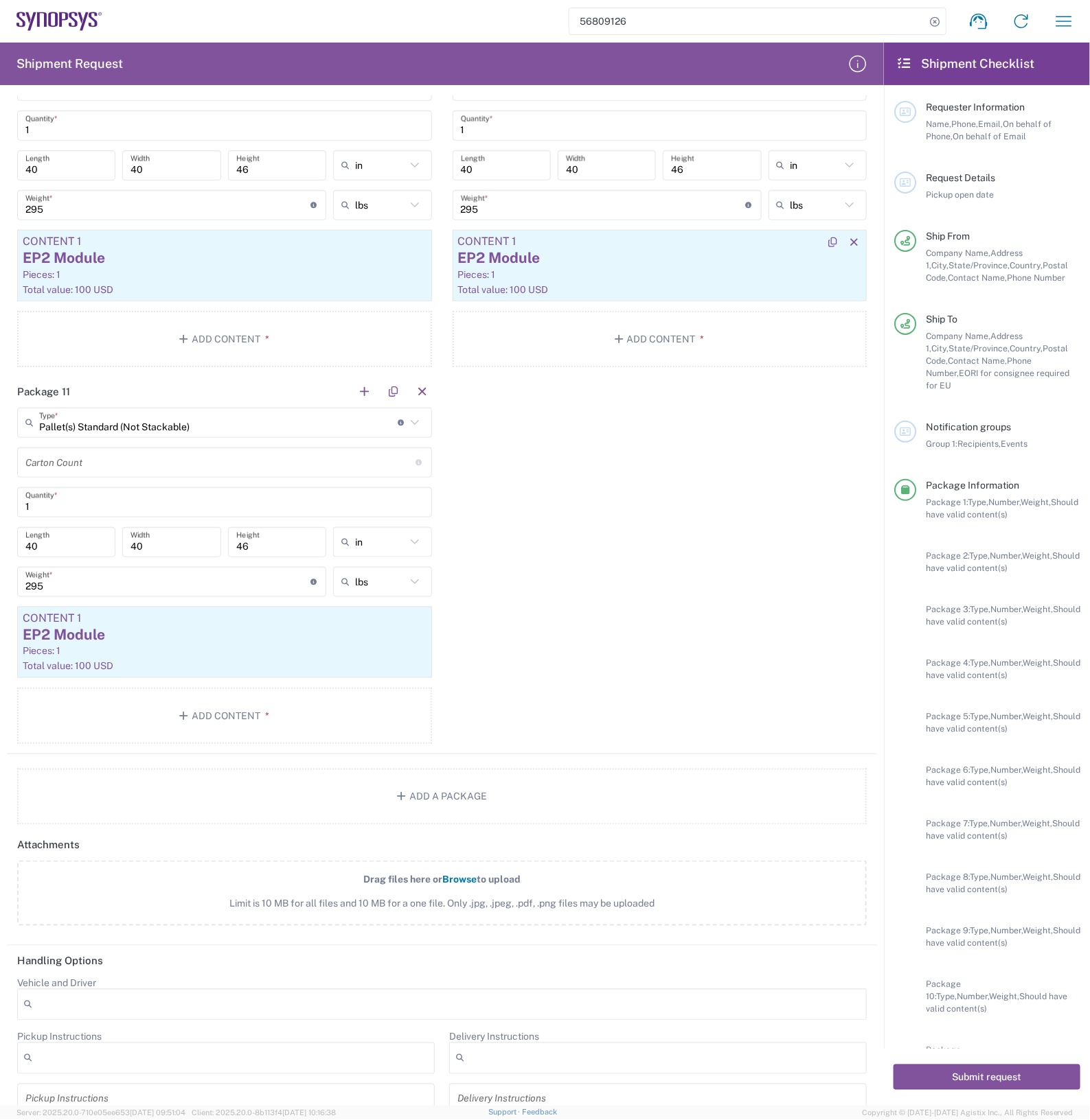
scroll to position [2758, 0]
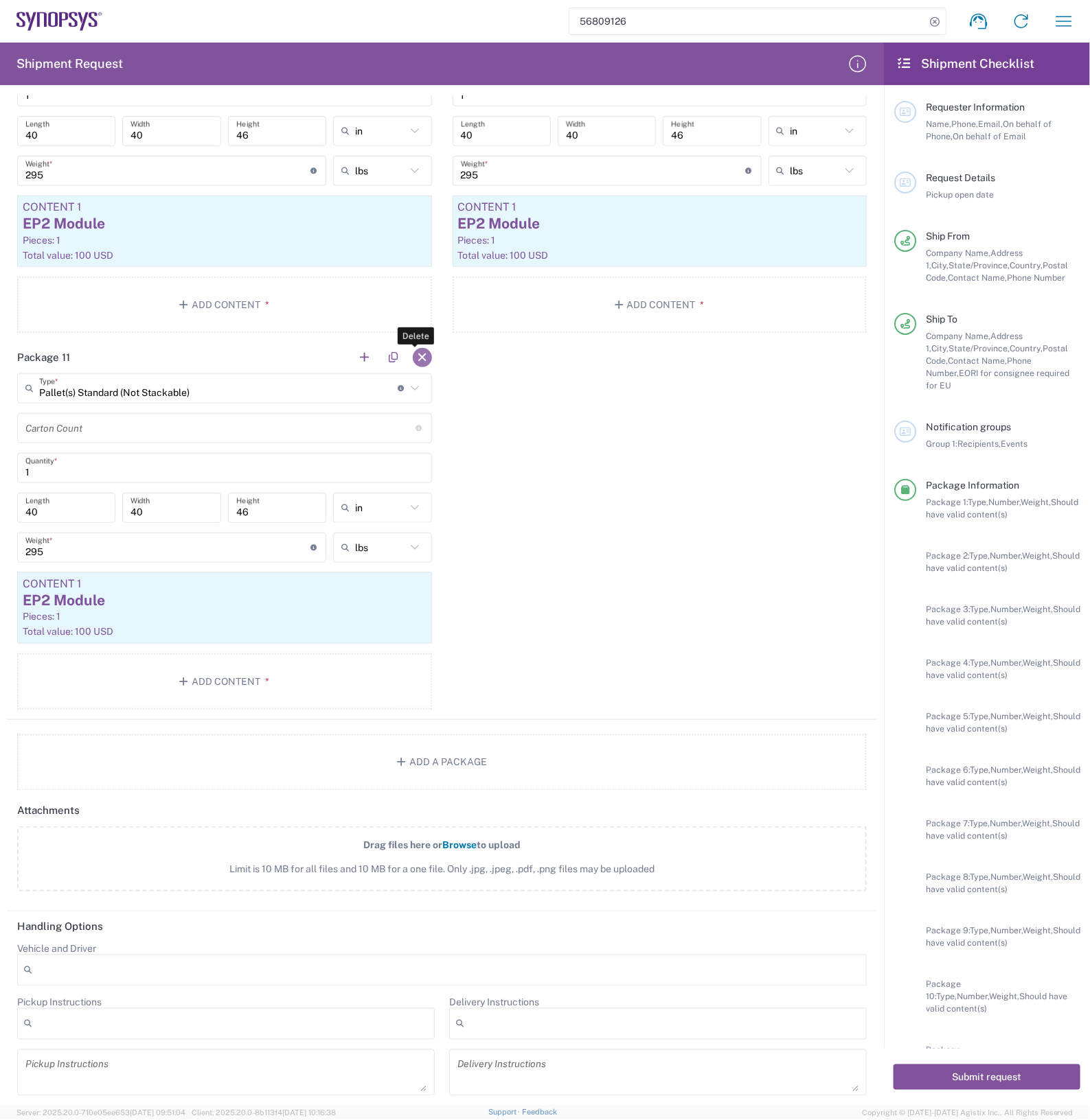
click at [421, 352] on button "button" at bounding box center [422, 358] width 19 height 19
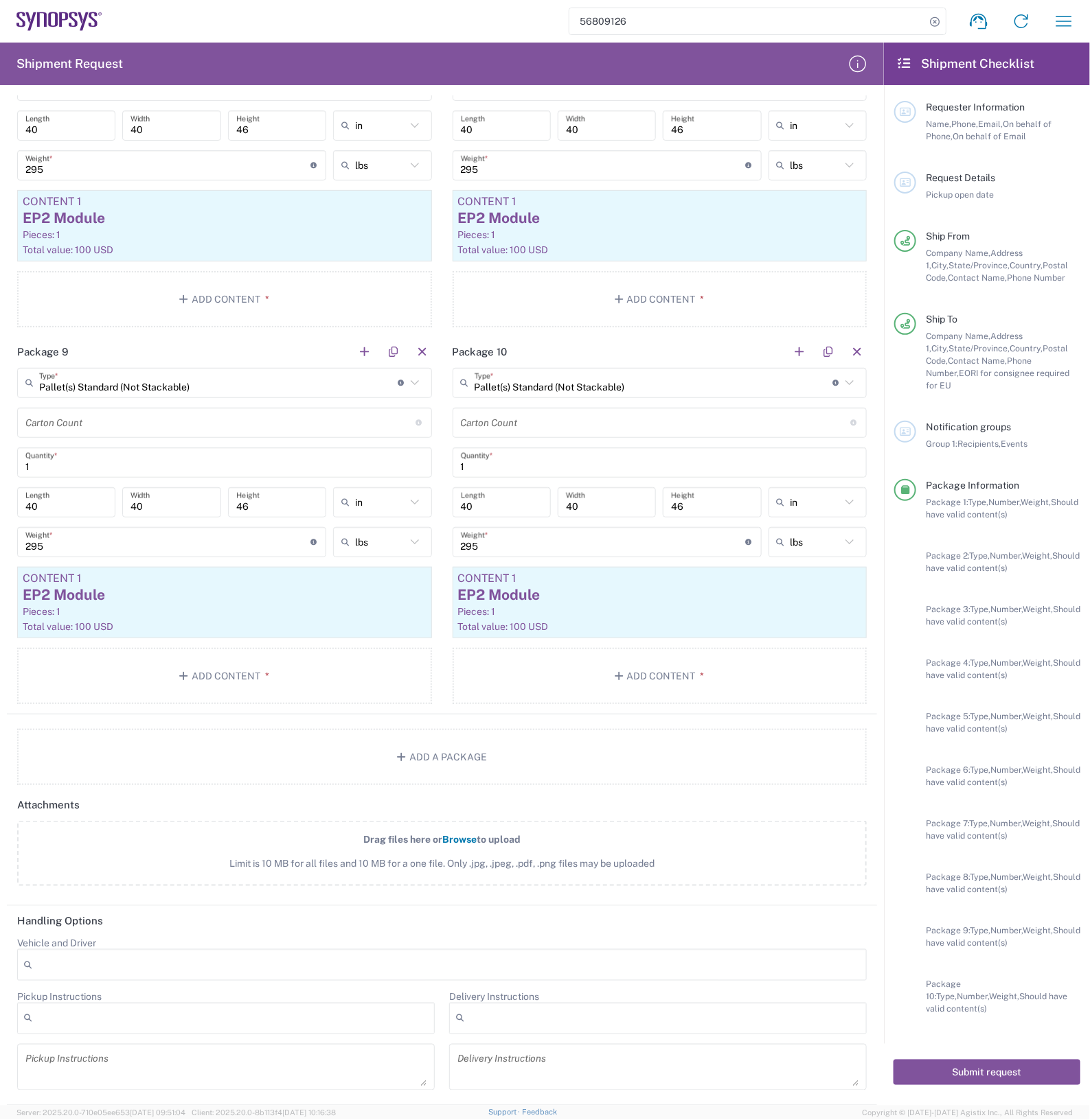
scroll to position [2383, 0]
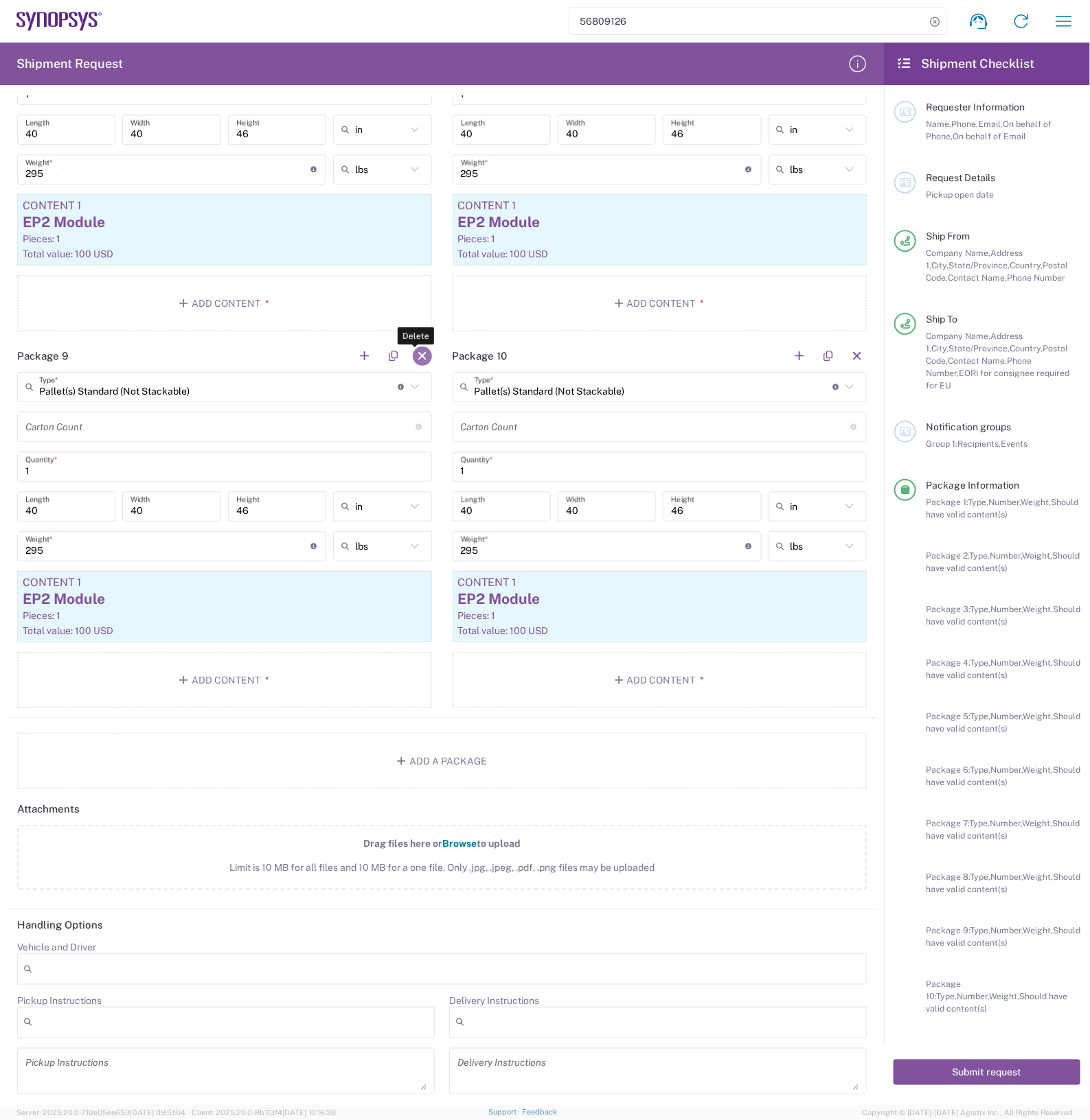
click at [419, 356] on button "button" at bounding box center [422, 356] width 19 height 19
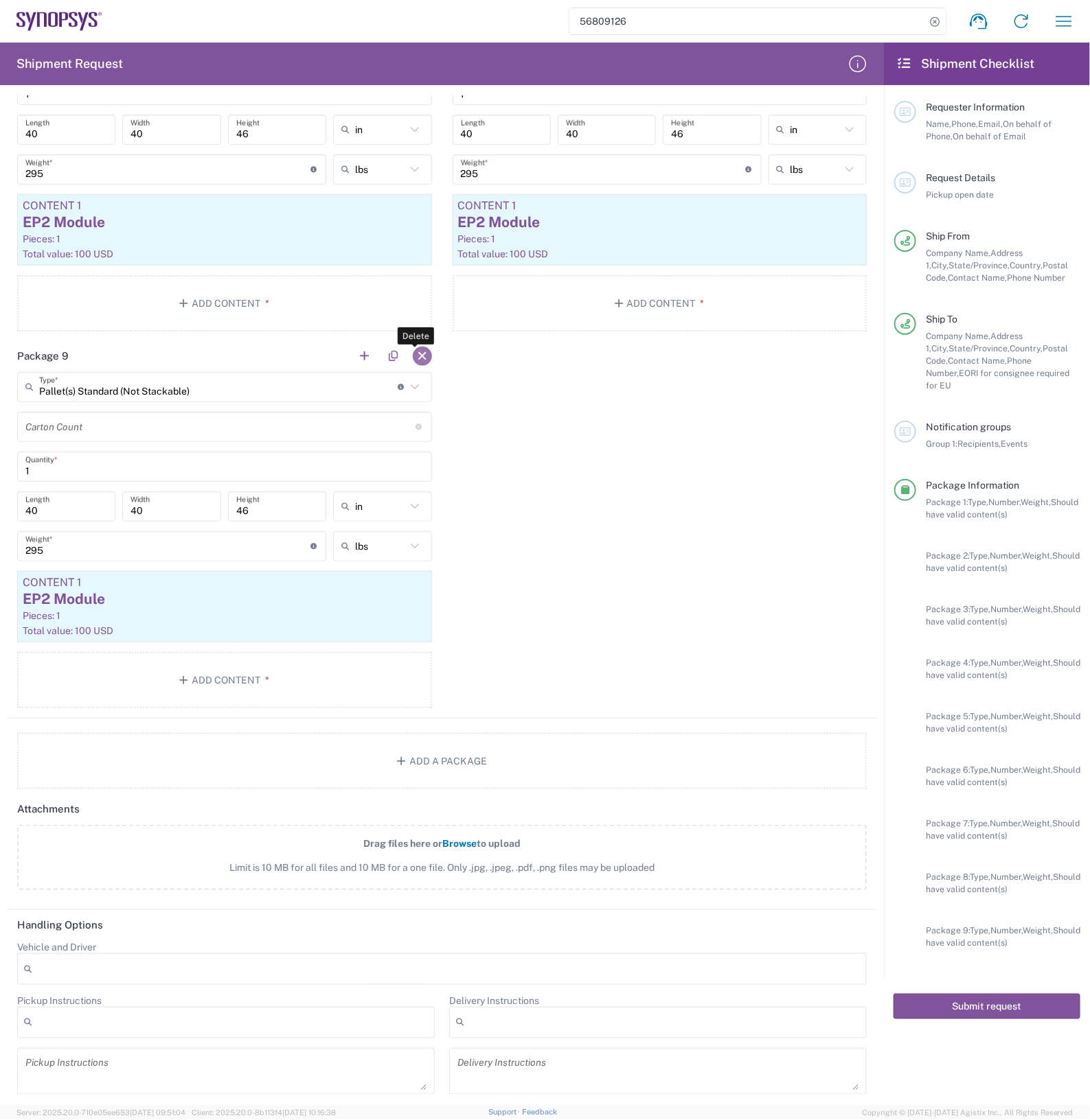
click at [419, 355] on button "button" at bounding box center [422, 356] width 19 height 19
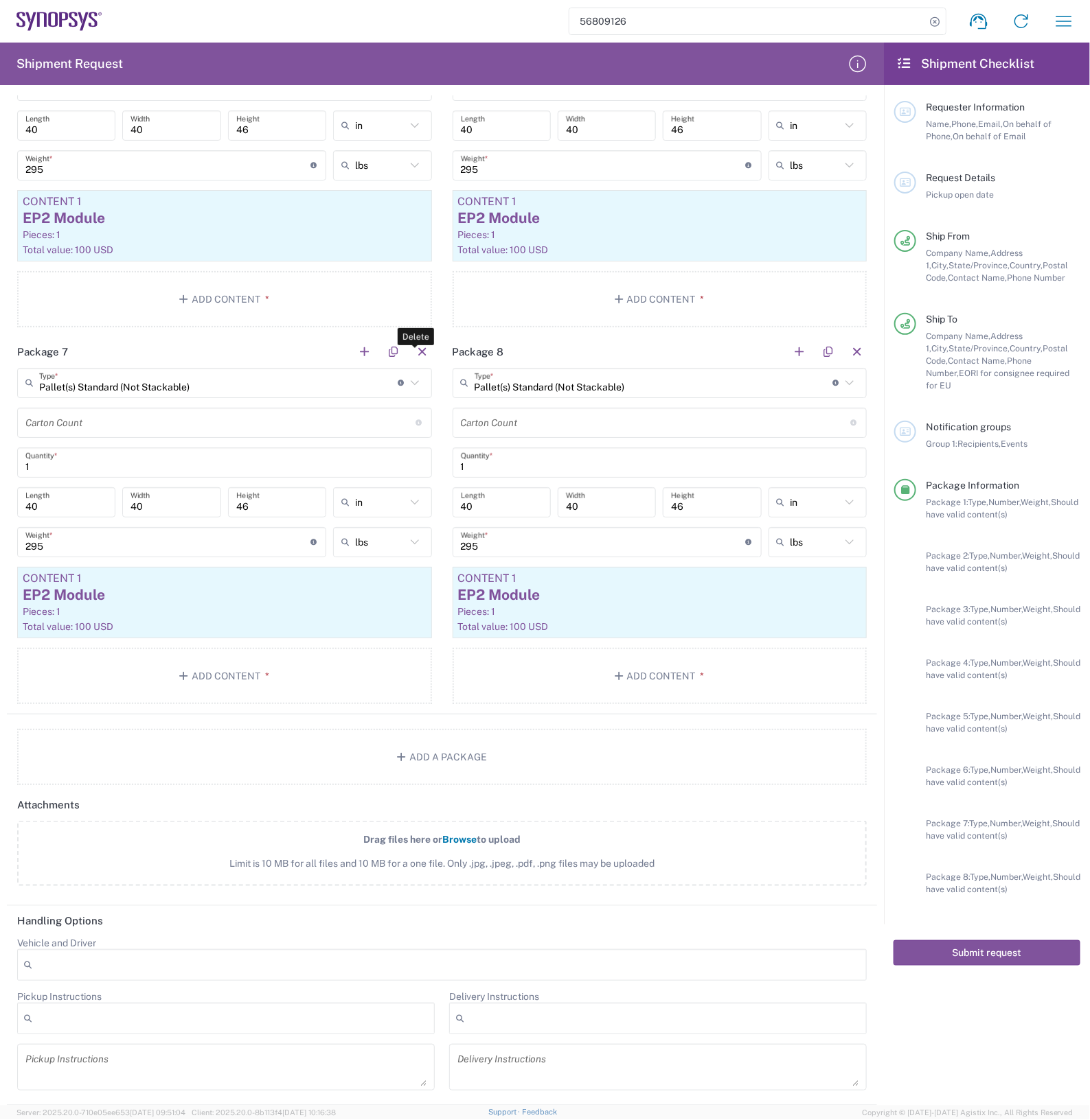
scroll to position [2006, 0]
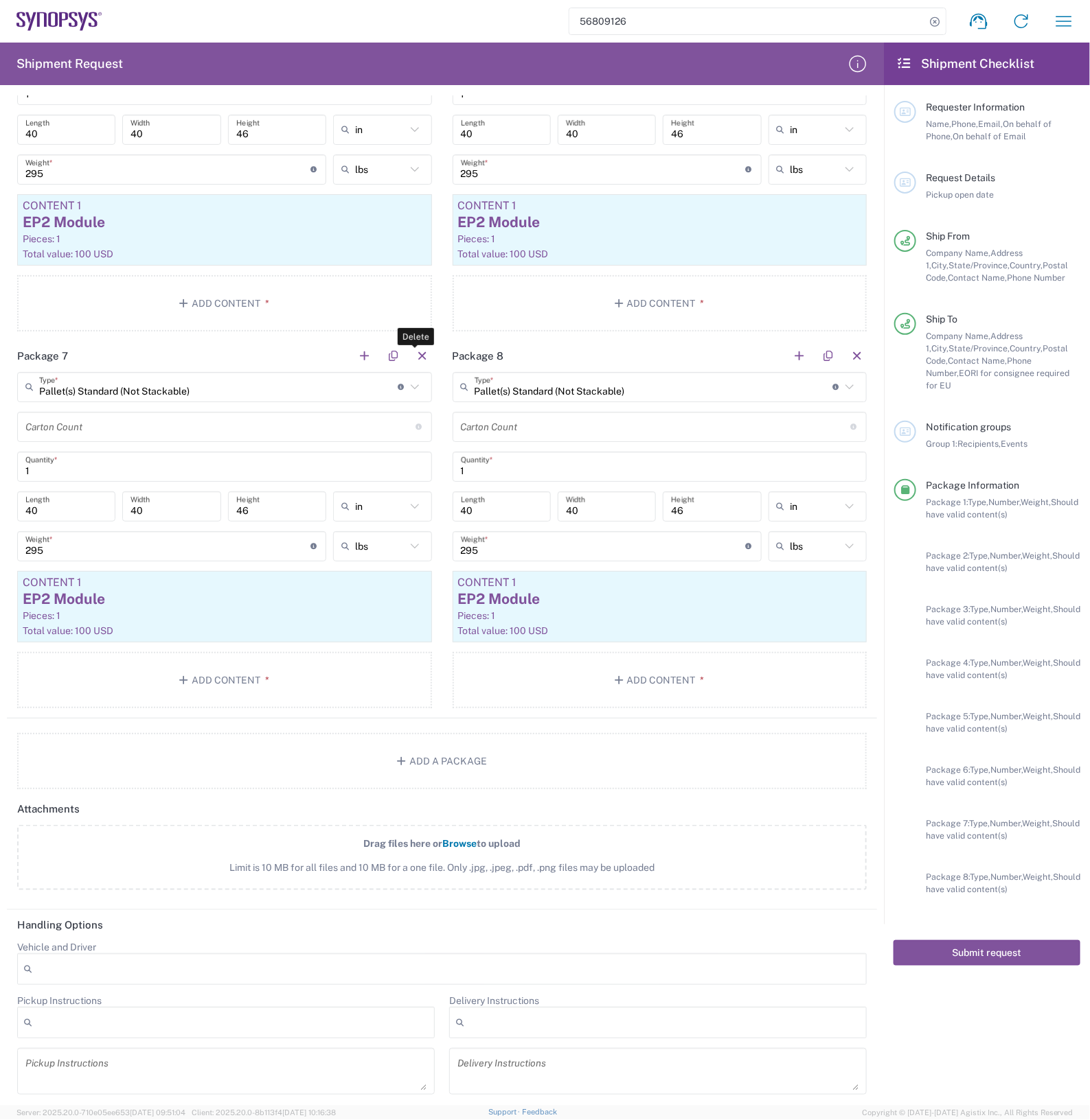
click at [419, 355] on button "button" at bounding box center [422, 356] width 19 height 19
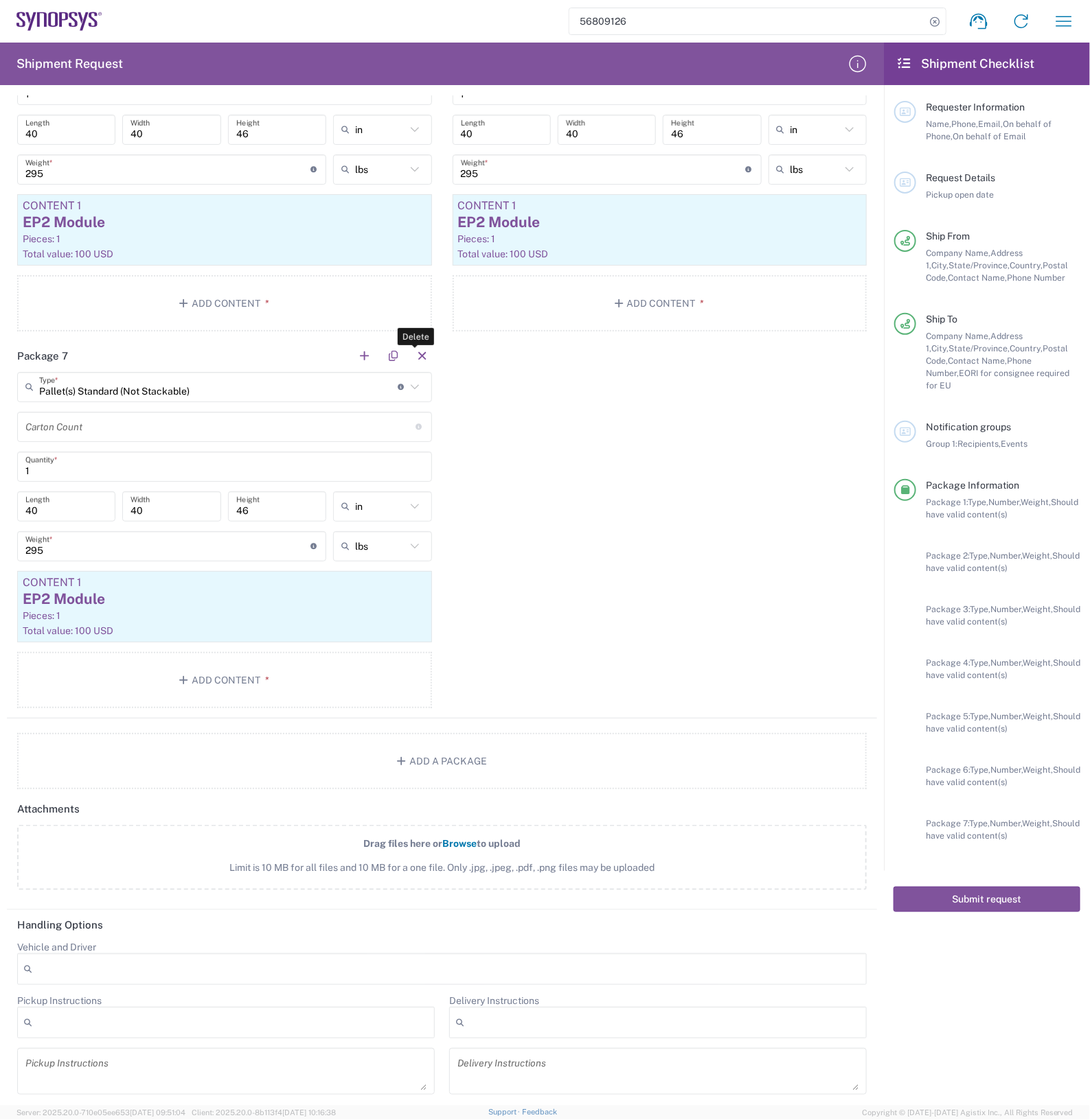
click at [419, 355] on button "button" at bounding box center [422, 356] width 19 height 19
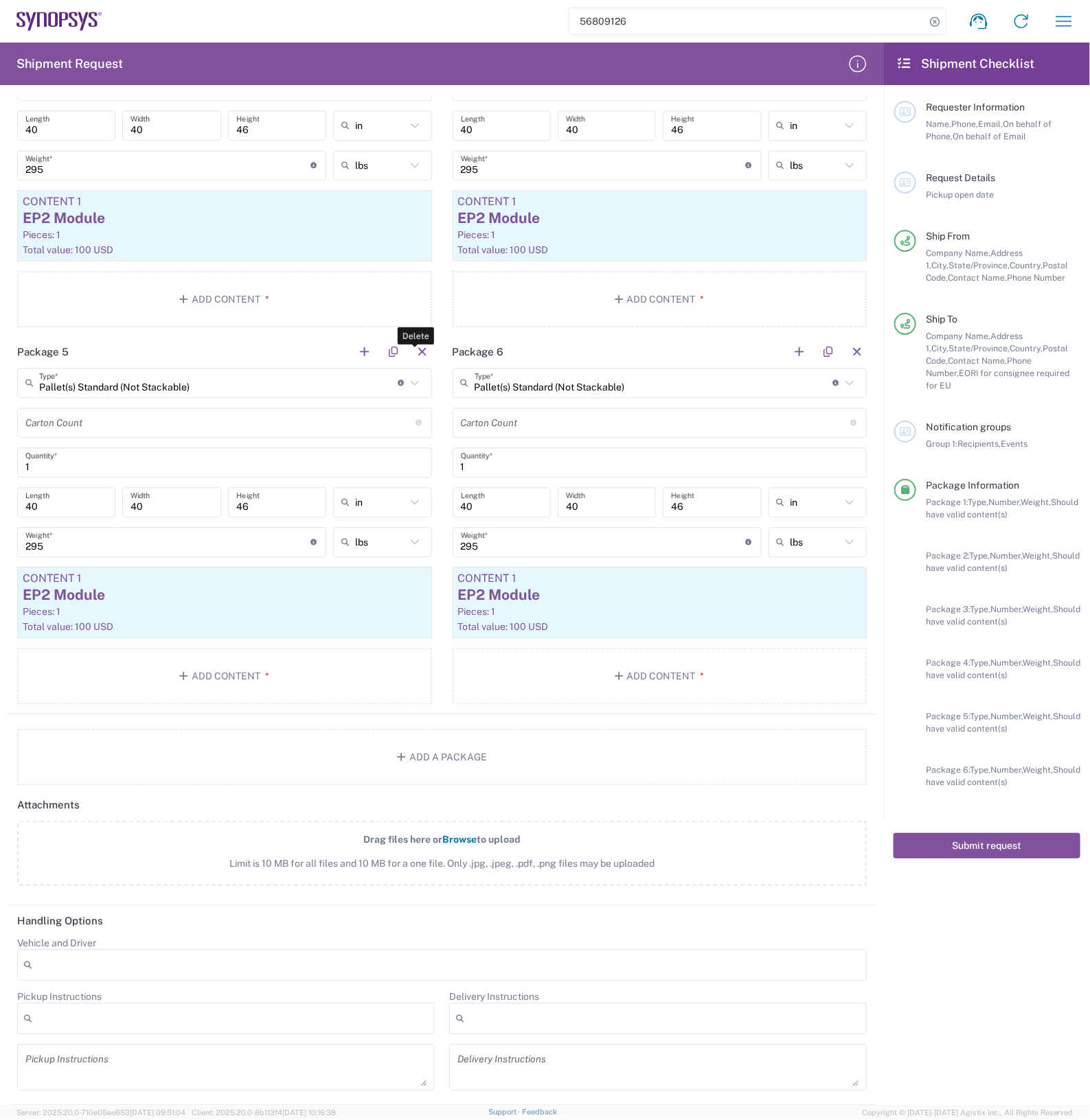
scroll to position [1631, 0]
click at [848, 347] on button "button" at bounding box center [857, 355] width 19 height 19
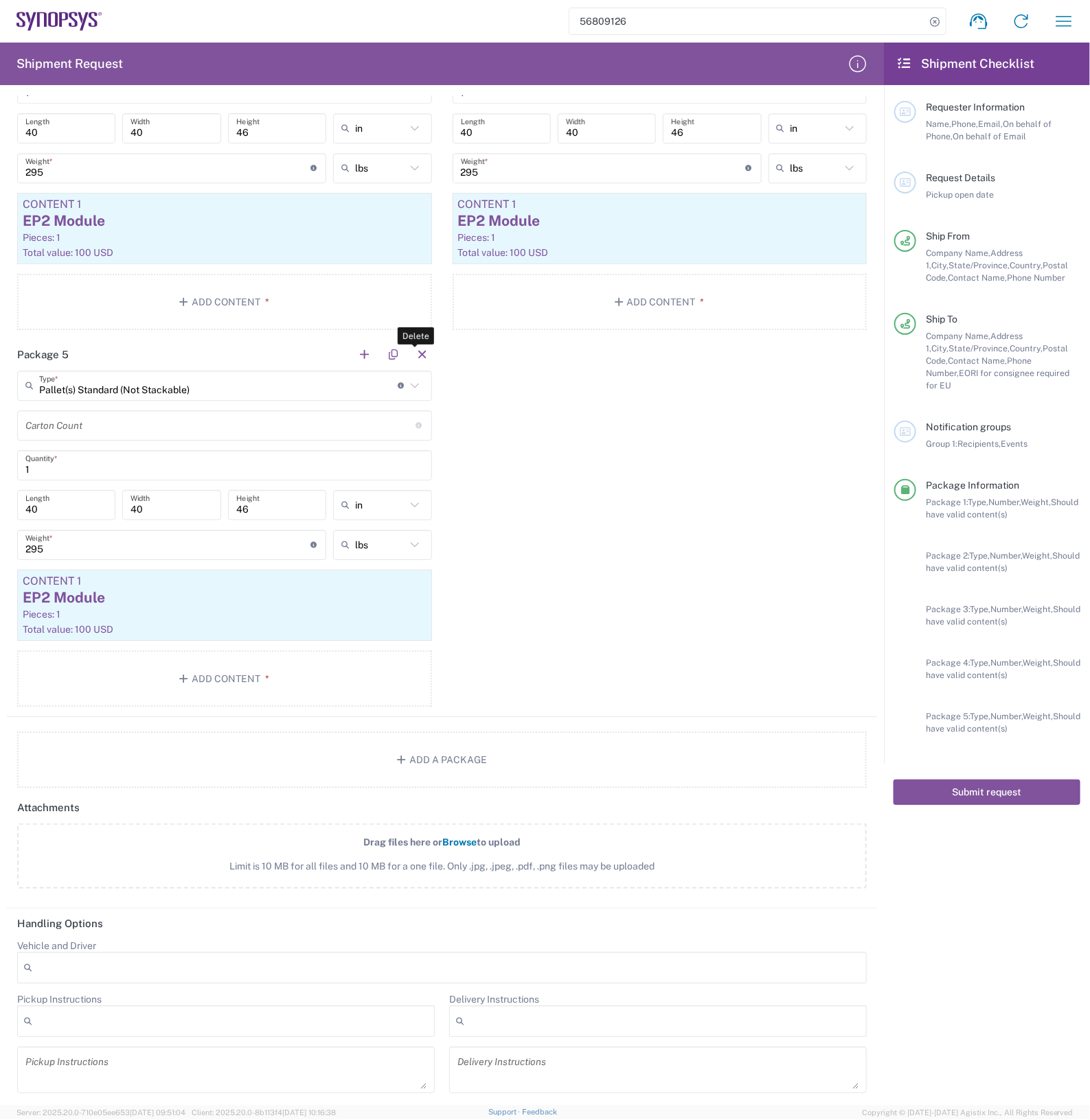
click at [413, 350] on button "button" at bounding box center [422, 355] width 19 height 19
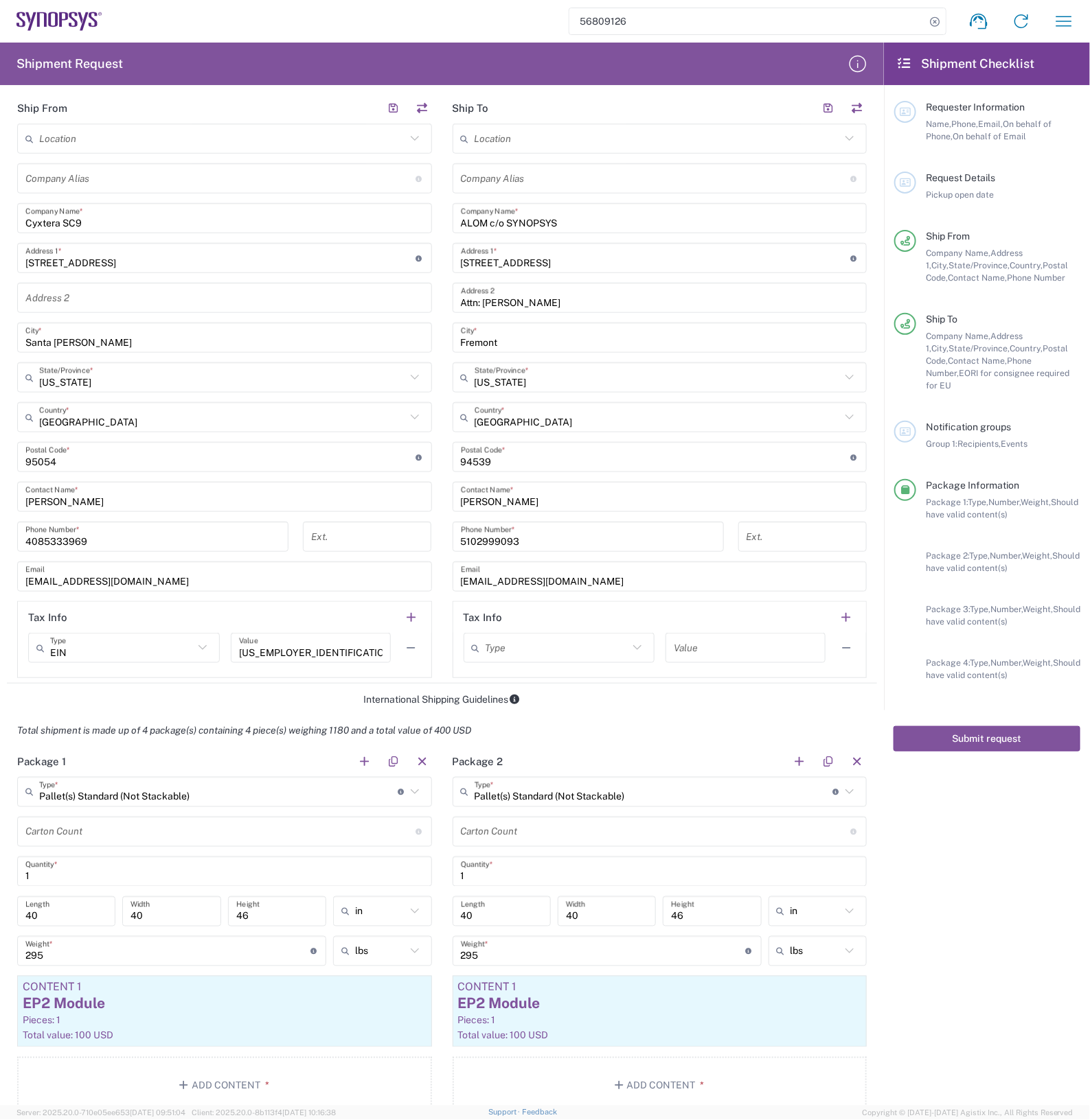
scroll to position [396, 0]
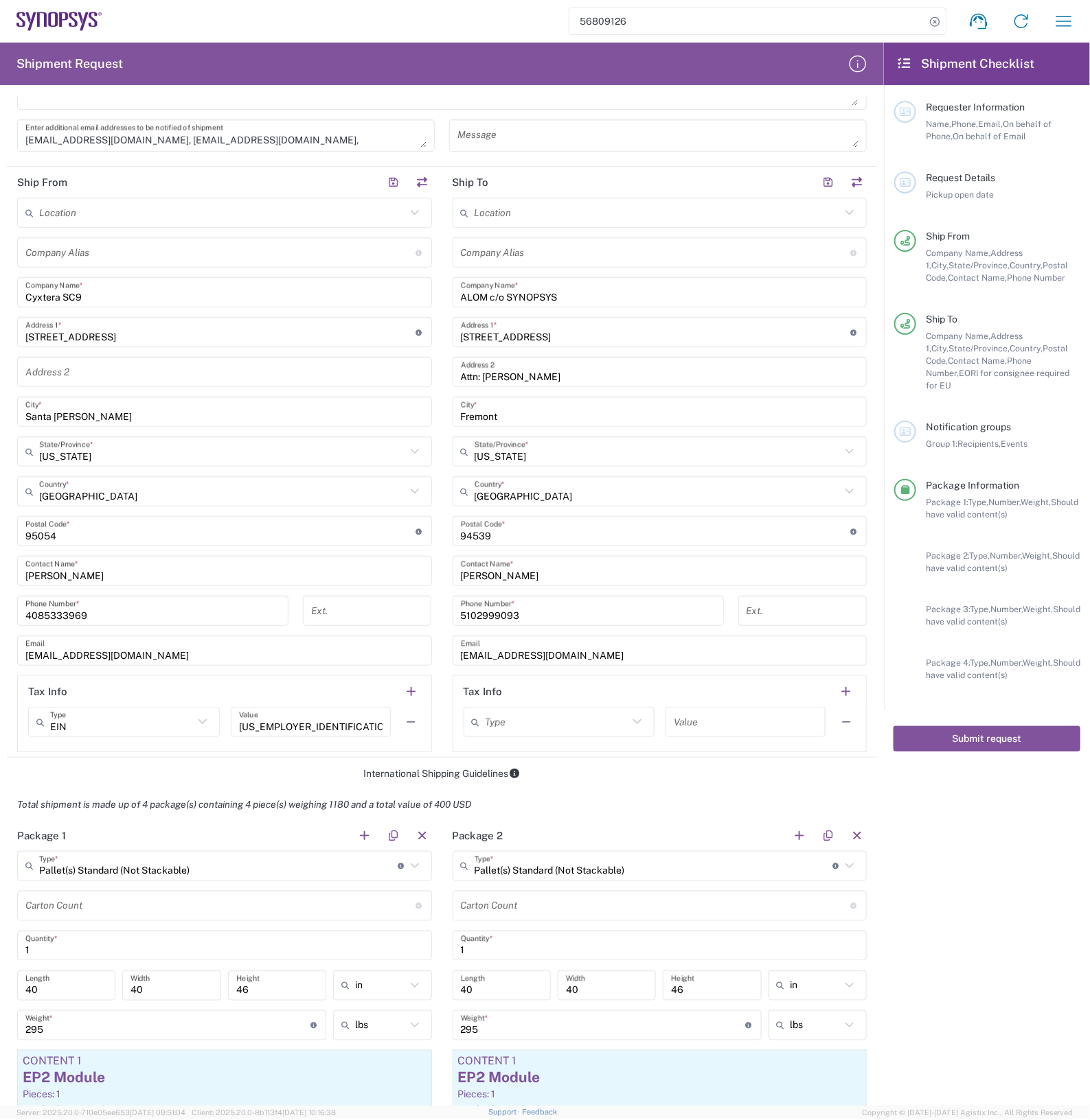
click at [1028, 907] on agx-form-checklist "Shipment Checklist Requester Information Name, Phone, Email, On behalf of Phone…" at bounding box center [987, 574] width 206 height 1063
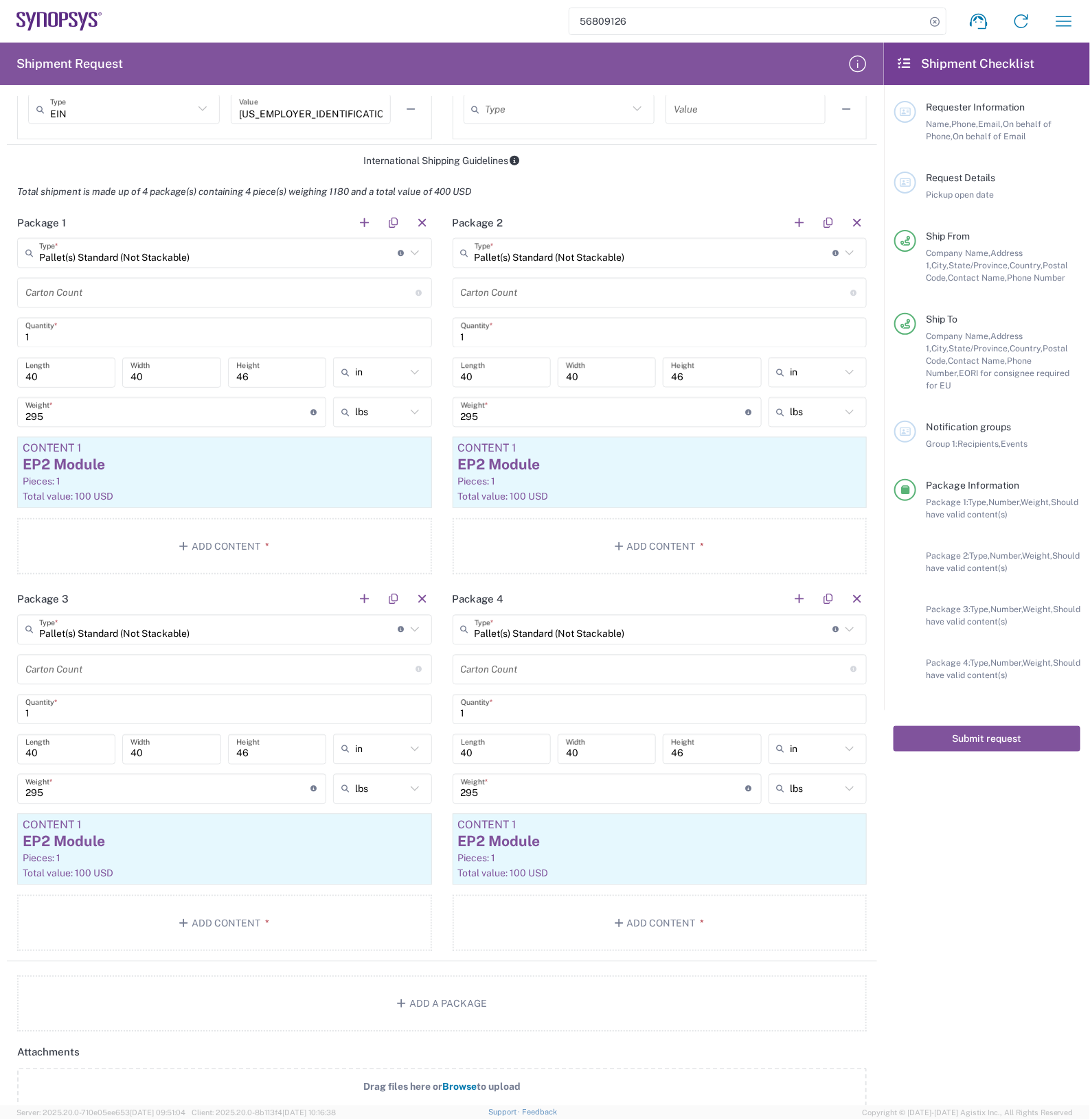
scroll to position [997, 0]
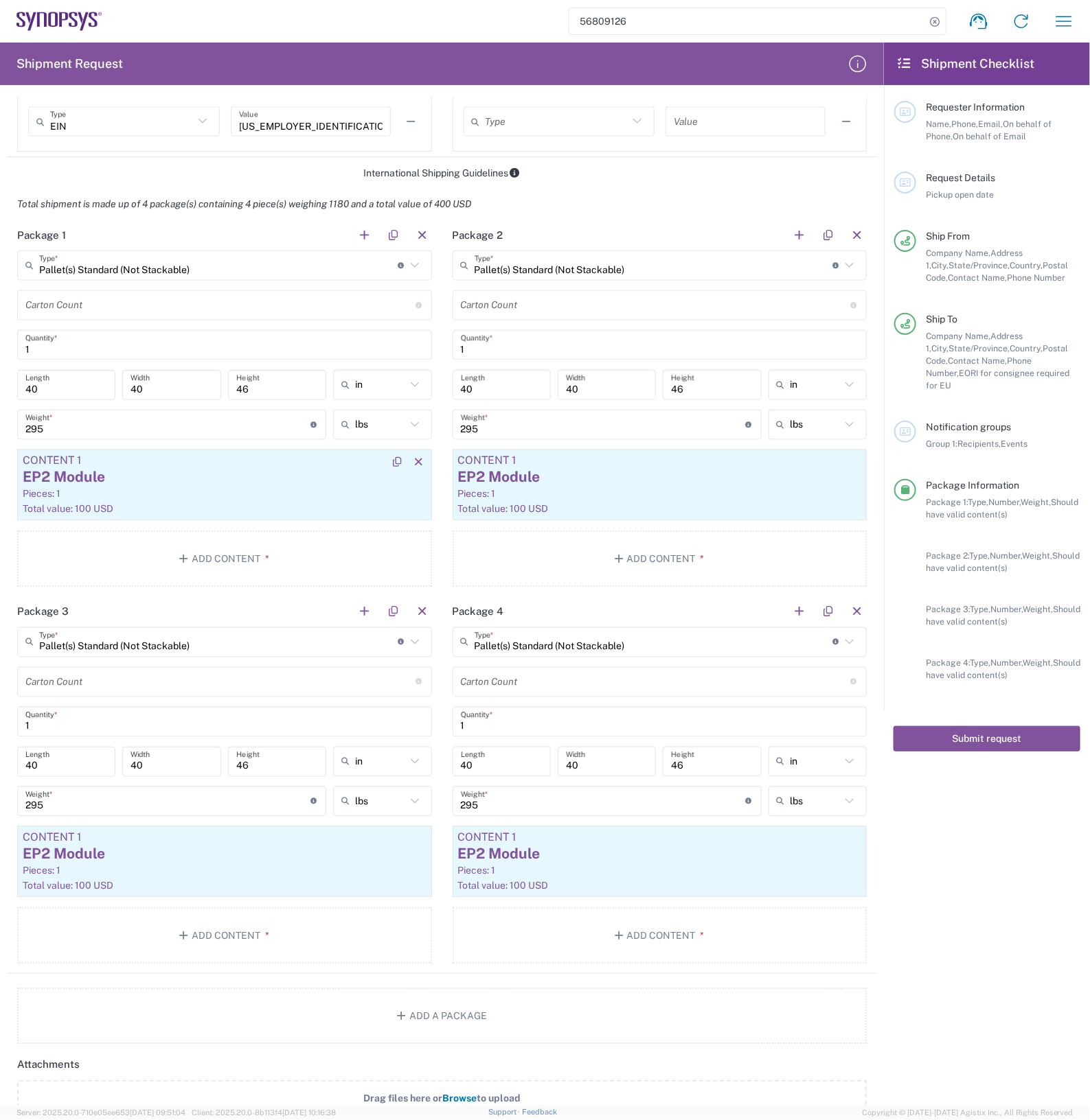
click at [167, 474] on div "EP2 Module" at bounding box center [224, 478] width 404 height 21
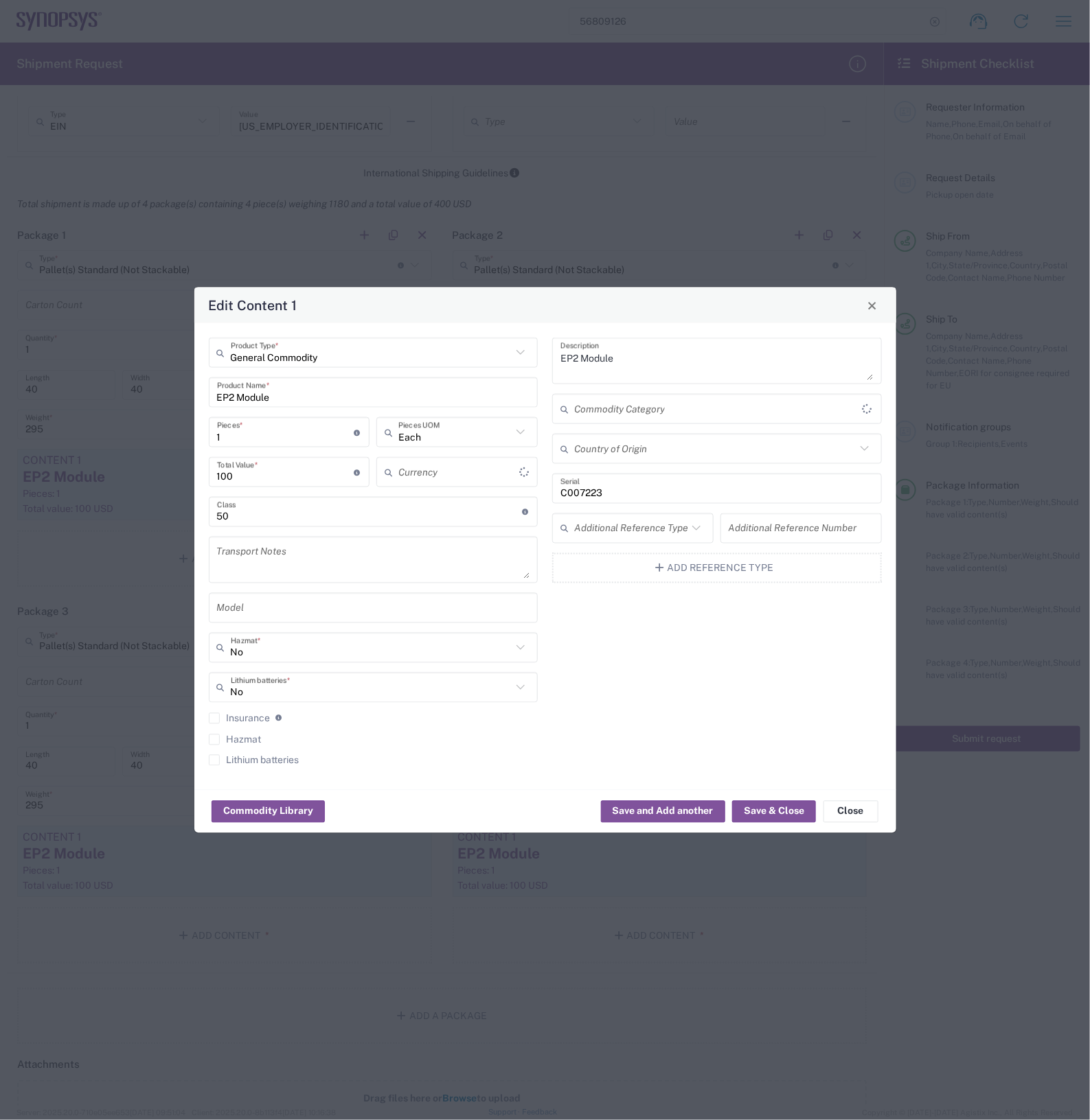
type input "US Dollar"
click at [625, 489] on input "C007223" at bounding box center [716, 488] width 313 height 24
type input "C017165"
click at [780, 810] on button "Save & Close" at bounding box center [774, 811] width 84 height 22
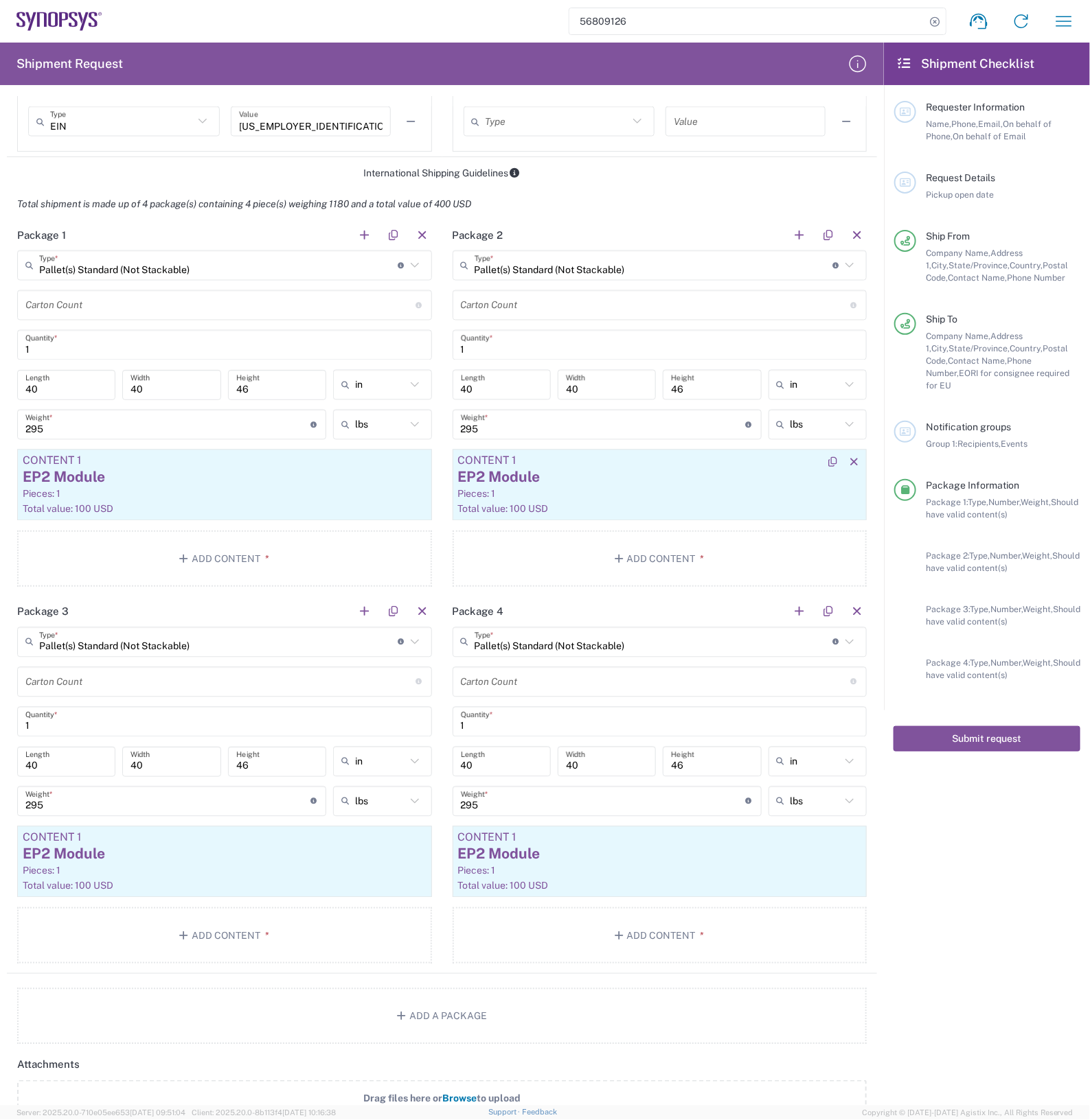
click at [634, 498] on div "Pieces: 1" at bounding box center [659, 494] width 404 height 12
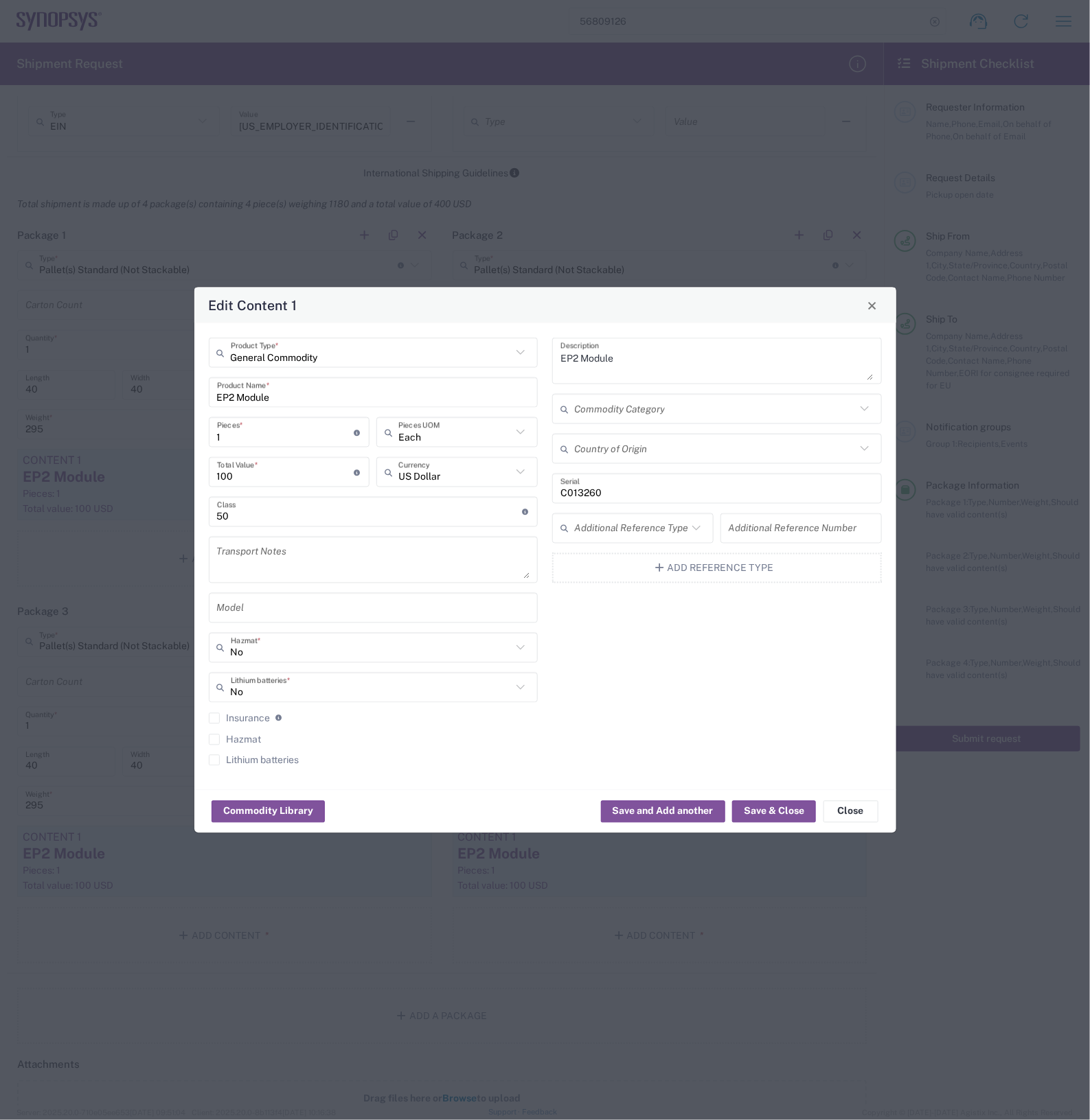
click at [635, 498] on input "C013260" at bounding box center [716, 488] width 313 height 24
type input "C013262"
click at [765, 805] on button "Save & Close" at bounding box center [774, 811] width 84 height 22
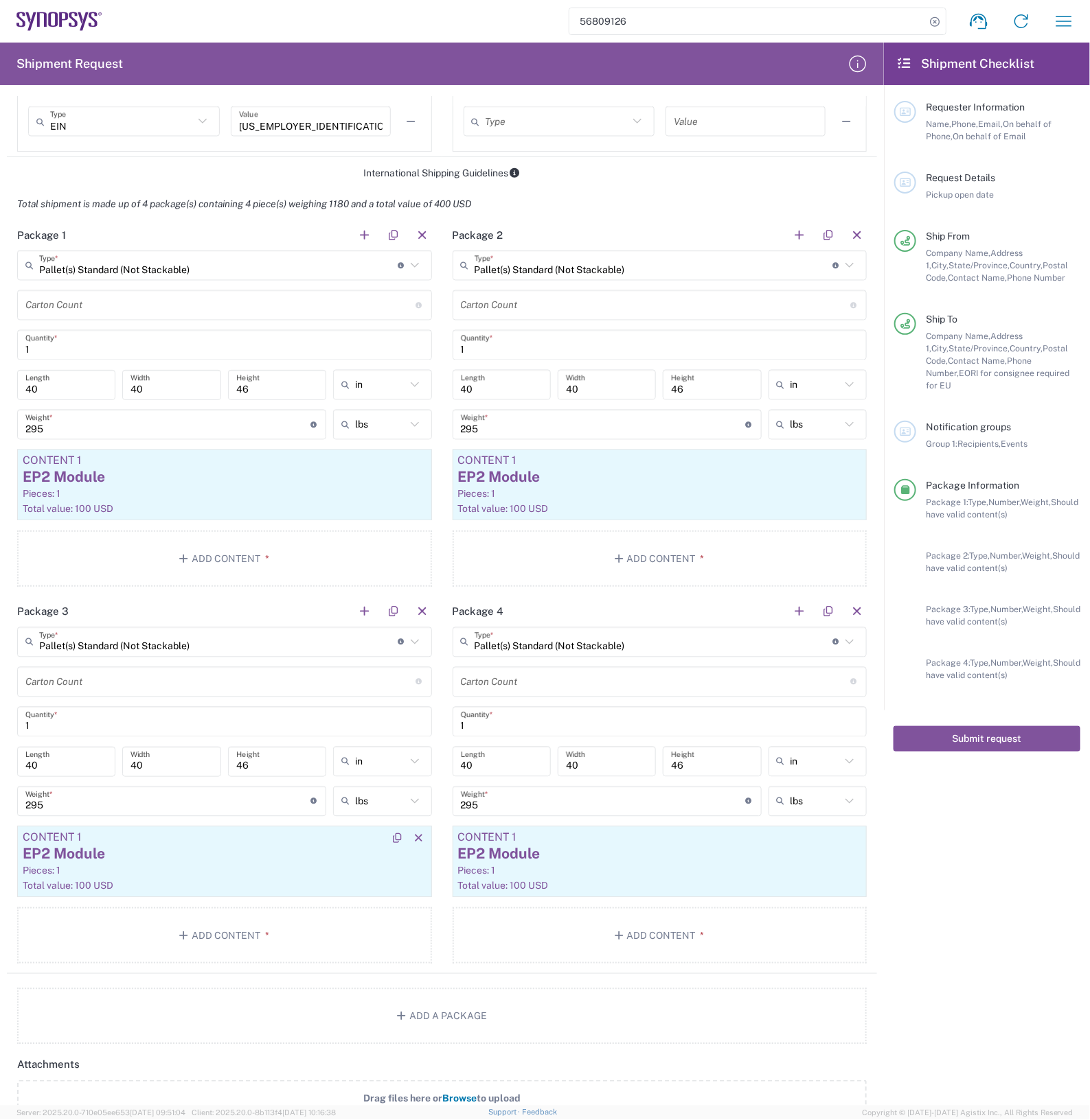
click at [262, 849] on div "EP2 Module" at bounding box center [224, 855] width 404 height 21
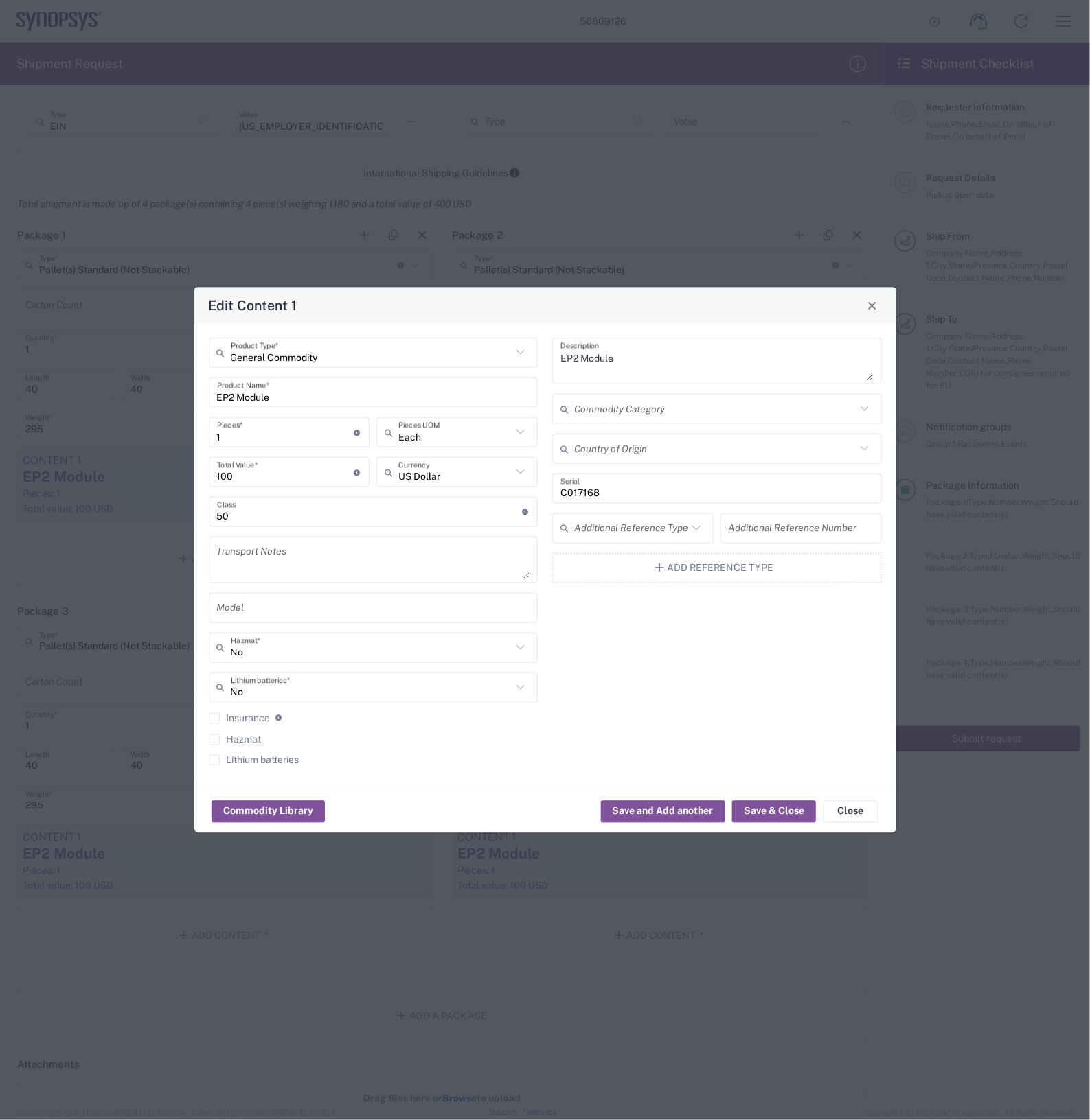
click at [612, 493] on input "C017168" at bounding box center [716, 488] width 313 height 24
type input "C005815"
click at [770, 808] on button "Save & Close" at bounding box center [774, 811] width 84 height 22
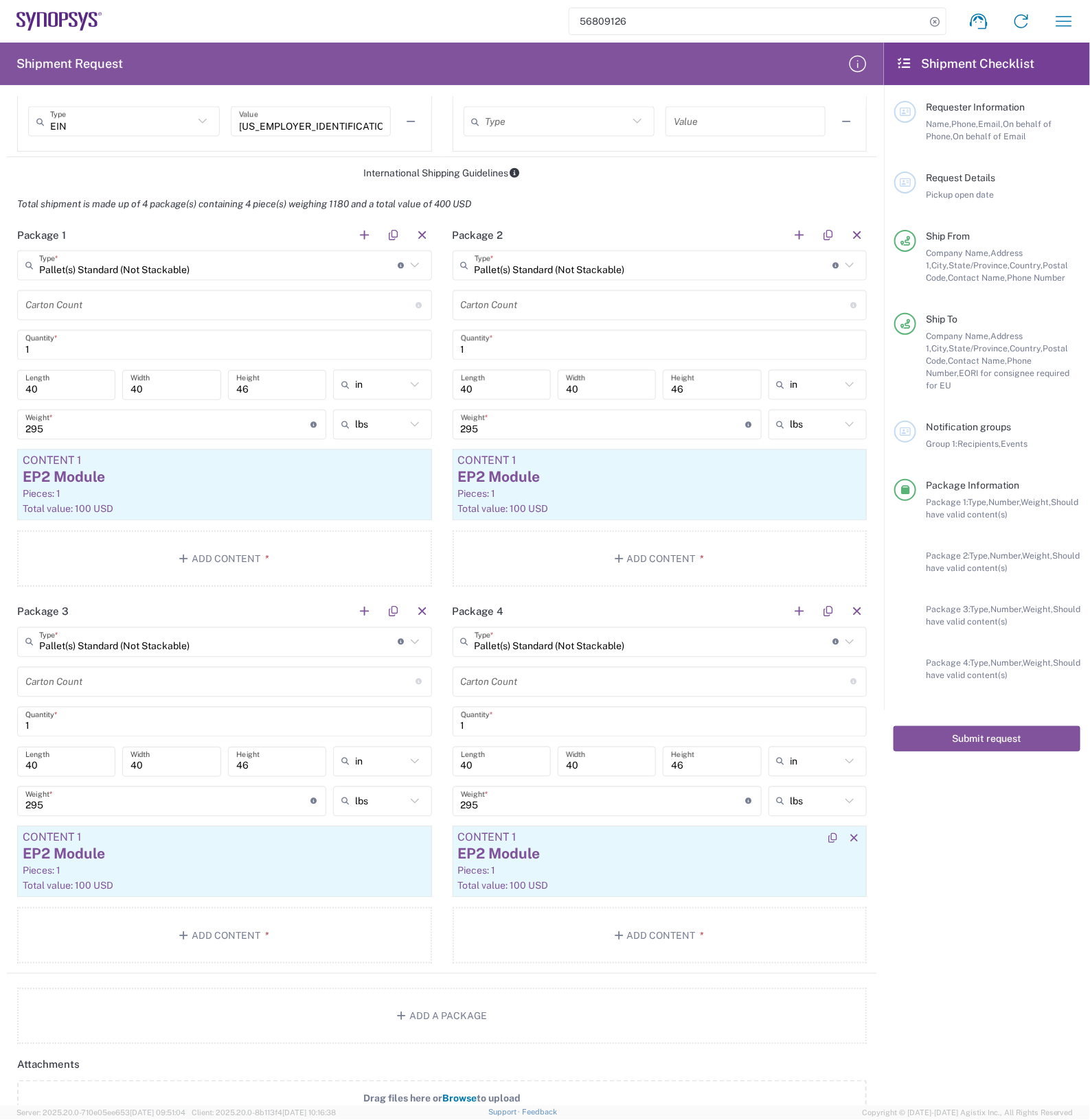
click at [659, 866] on div "Pieces: 1" at bounding box center [659, 870] width 404 height 12
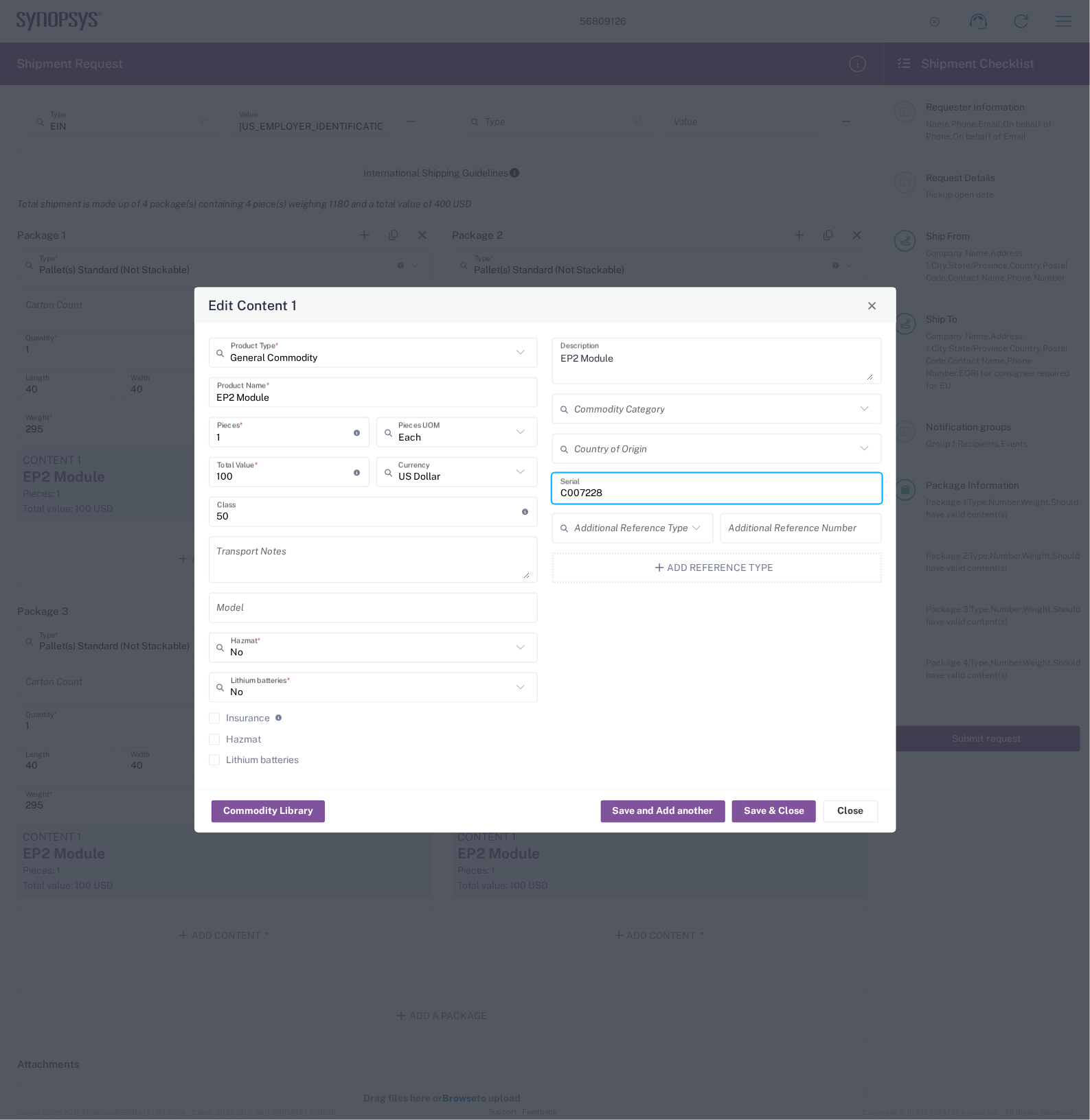
click at [641, 499] on input "C007228" at bounding box center [716, 488] width 313 height 24
type input "C"
type input "C004111"
click at [761, 807] on button "Save & Close" at bounding box center [774, 811] width 84 height 22
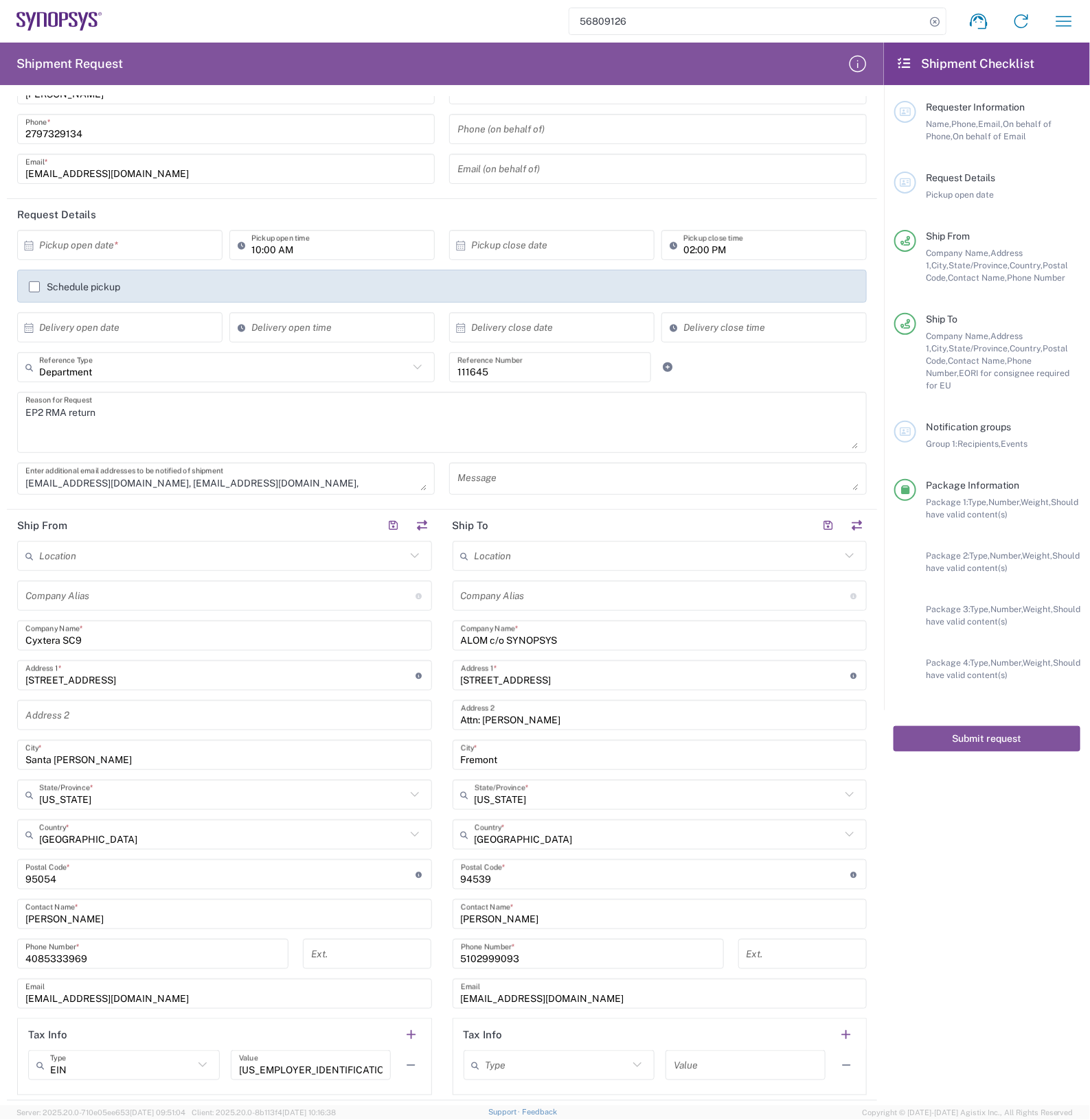
scroll to position [0, 0]
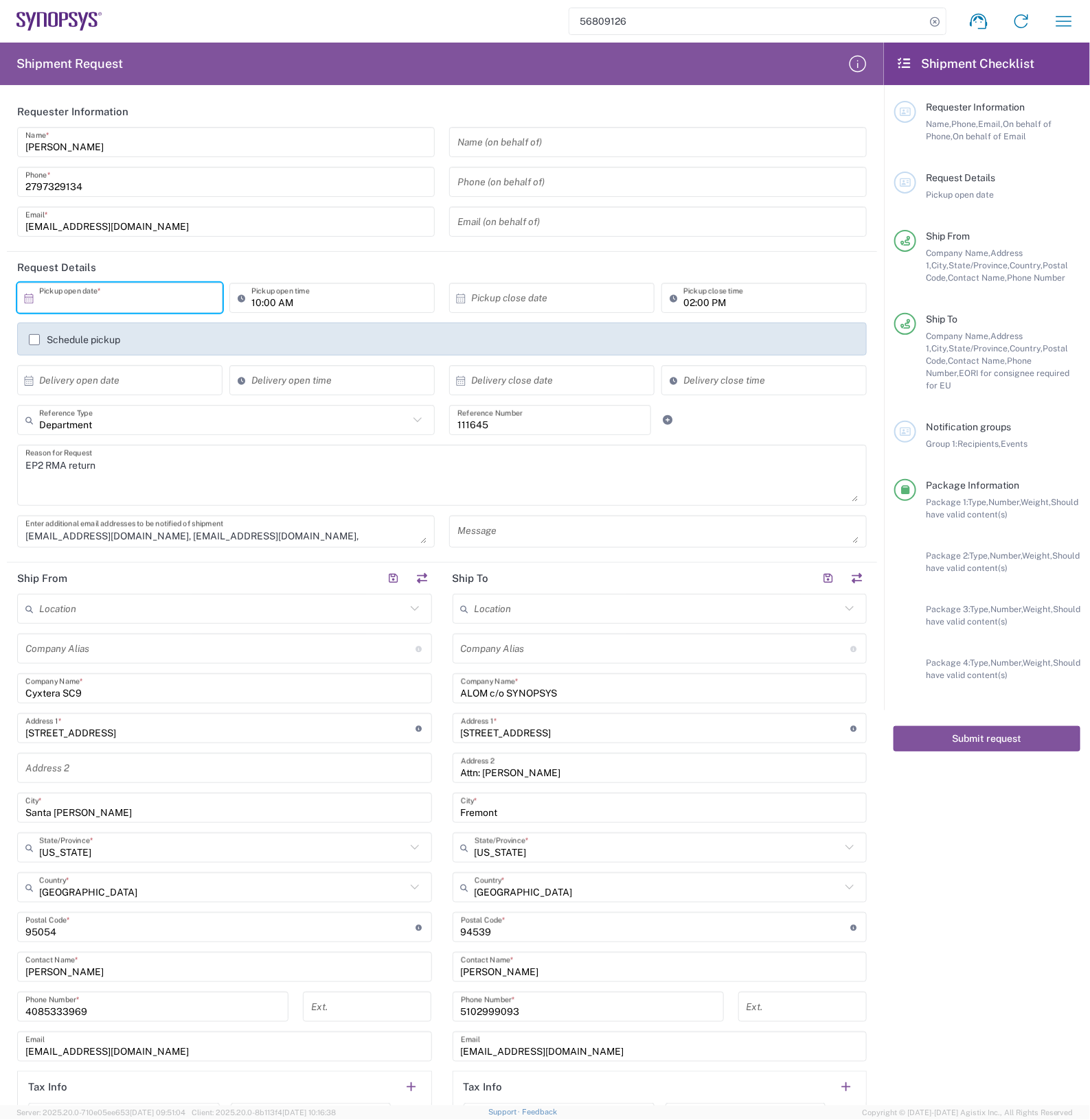
click at [121, 296] on input "text" at bounding box center [122, 298] width 167 height 24
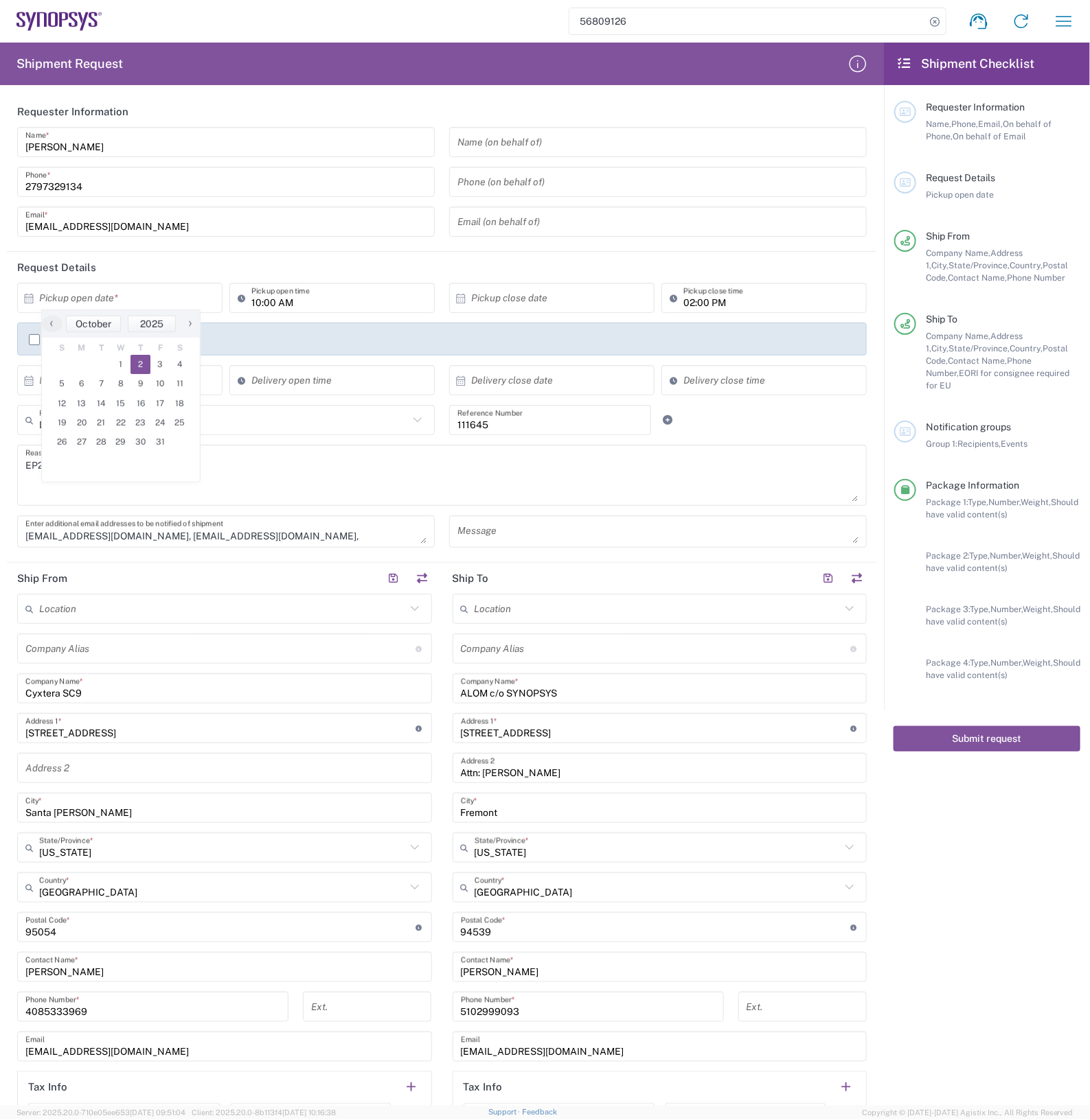
click at [141, 364] on span "2" at bounding box center [140, 364] width 20 height 19
type input "[DATE]"
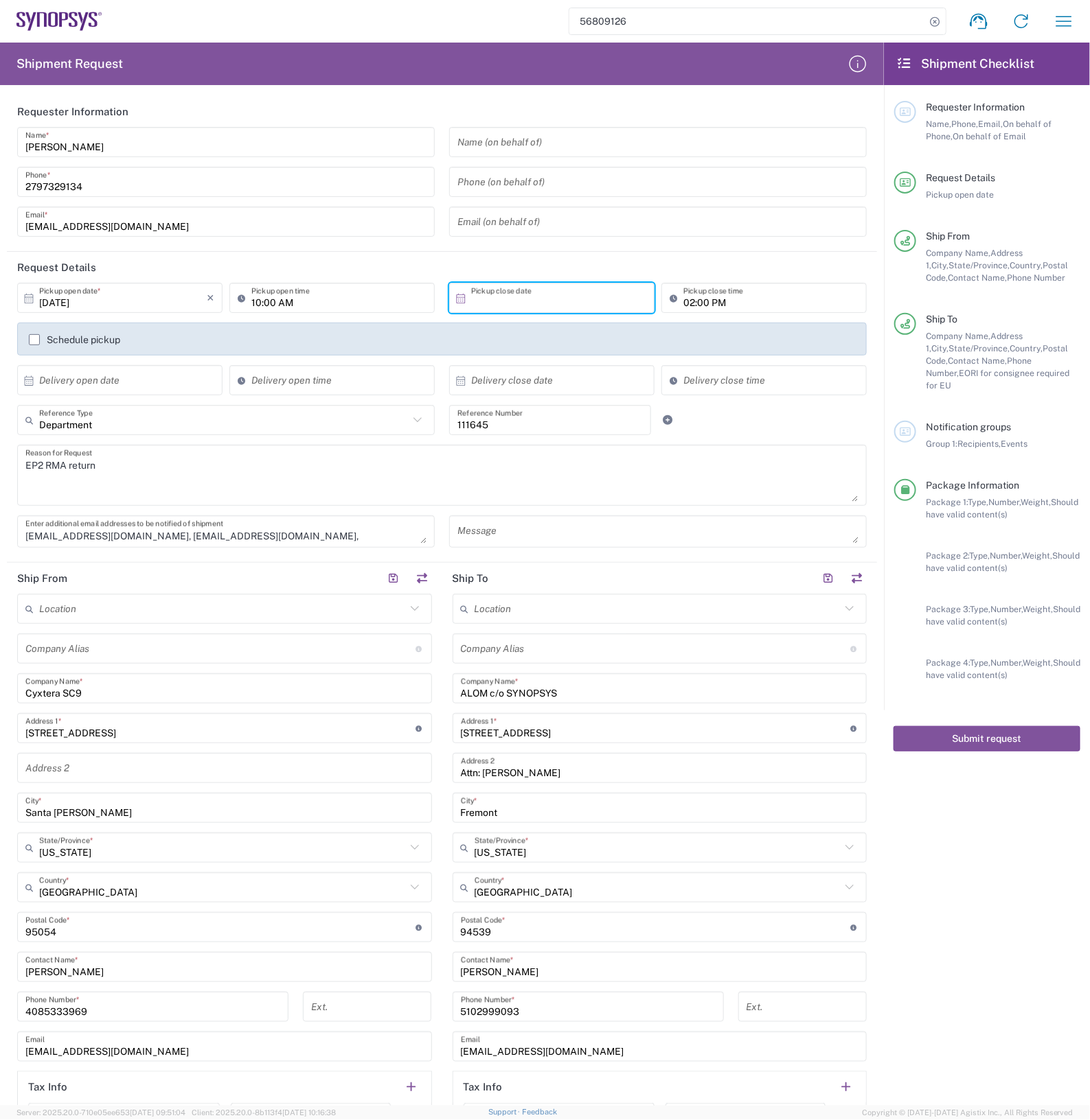
click at [502, 296] on input "text" at bounding box center [554, 298] width 167 height 24
click at [567, 364] on span "2" at bounding box center [566, 364] width 20 height 19
type input "[DATE]"
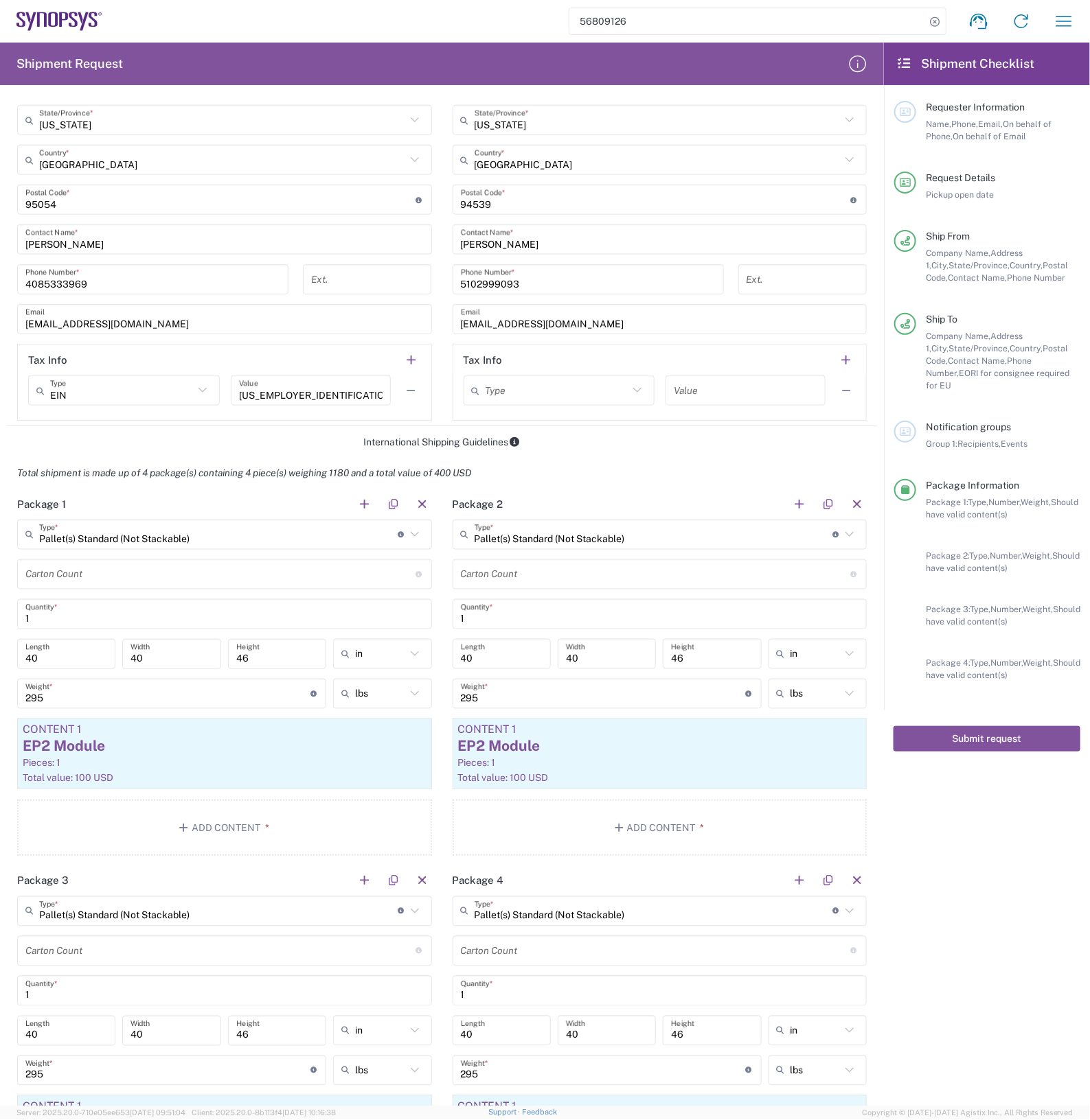
scroll to position [687, 0]
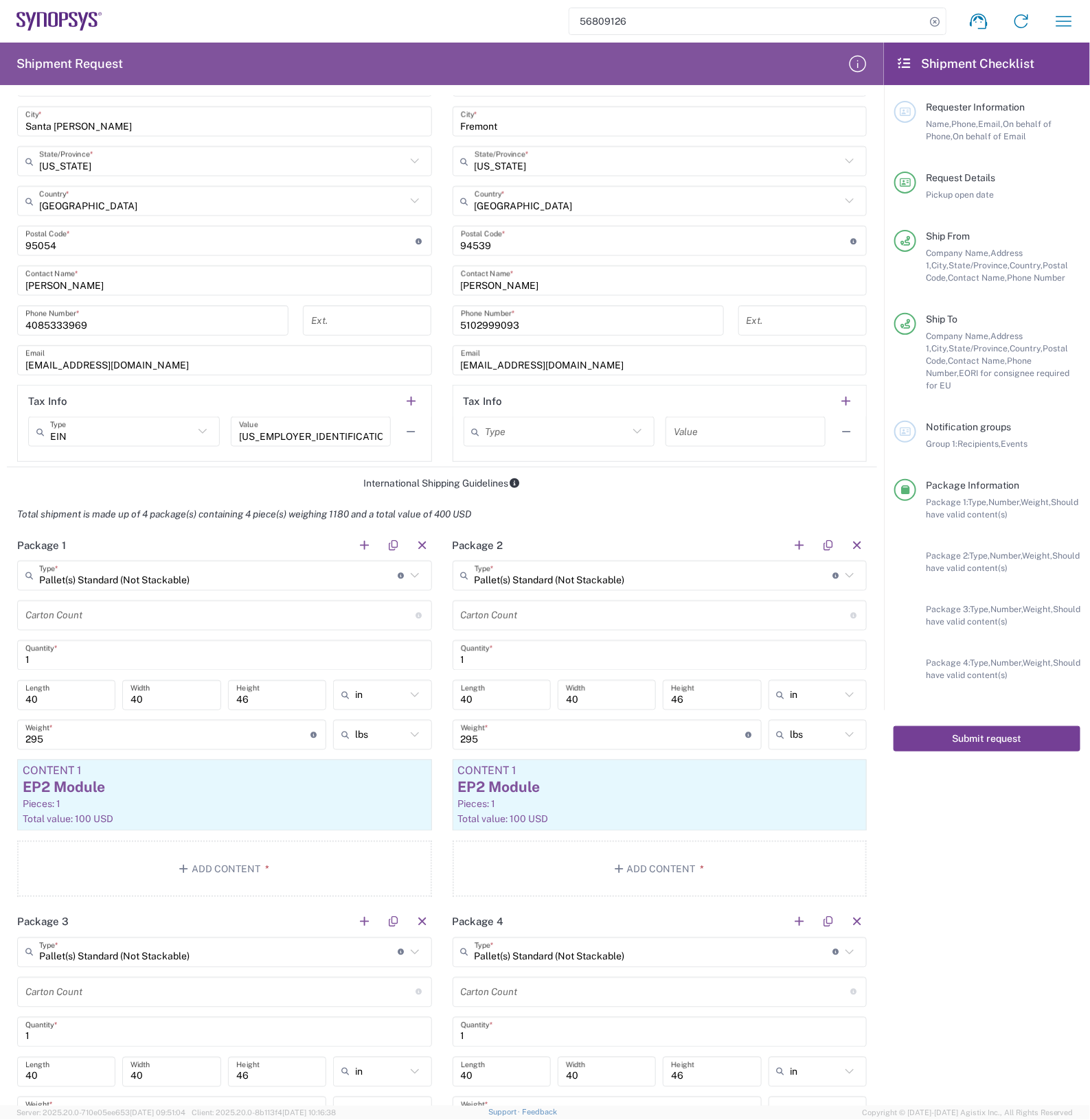
click at [978, 726] on button "Submit request" at bounding box center [986, 739] width 186 height 26
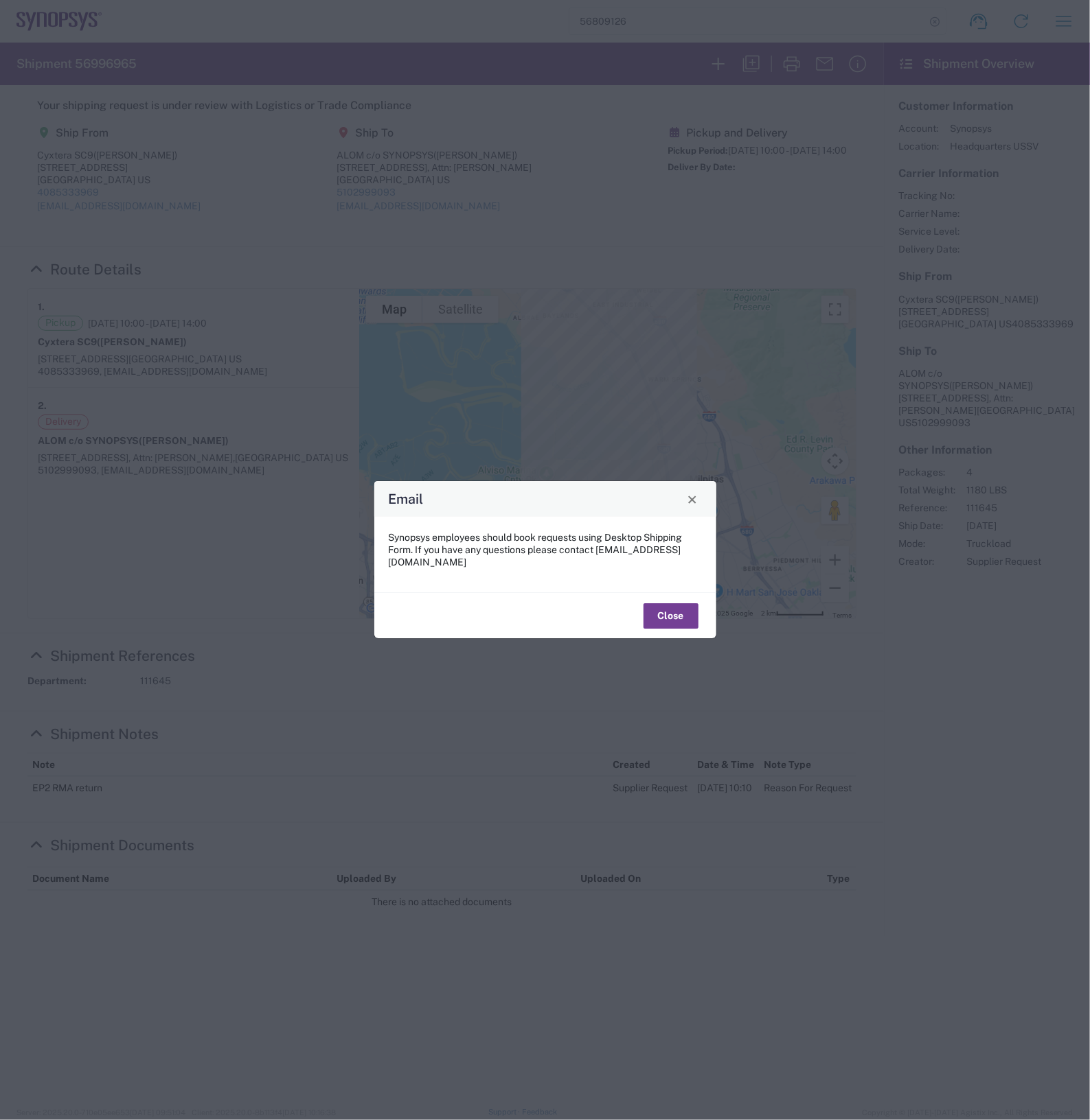
click at [672, 607] on button "Close" at bounding box center [671, 616] width 55 height 26
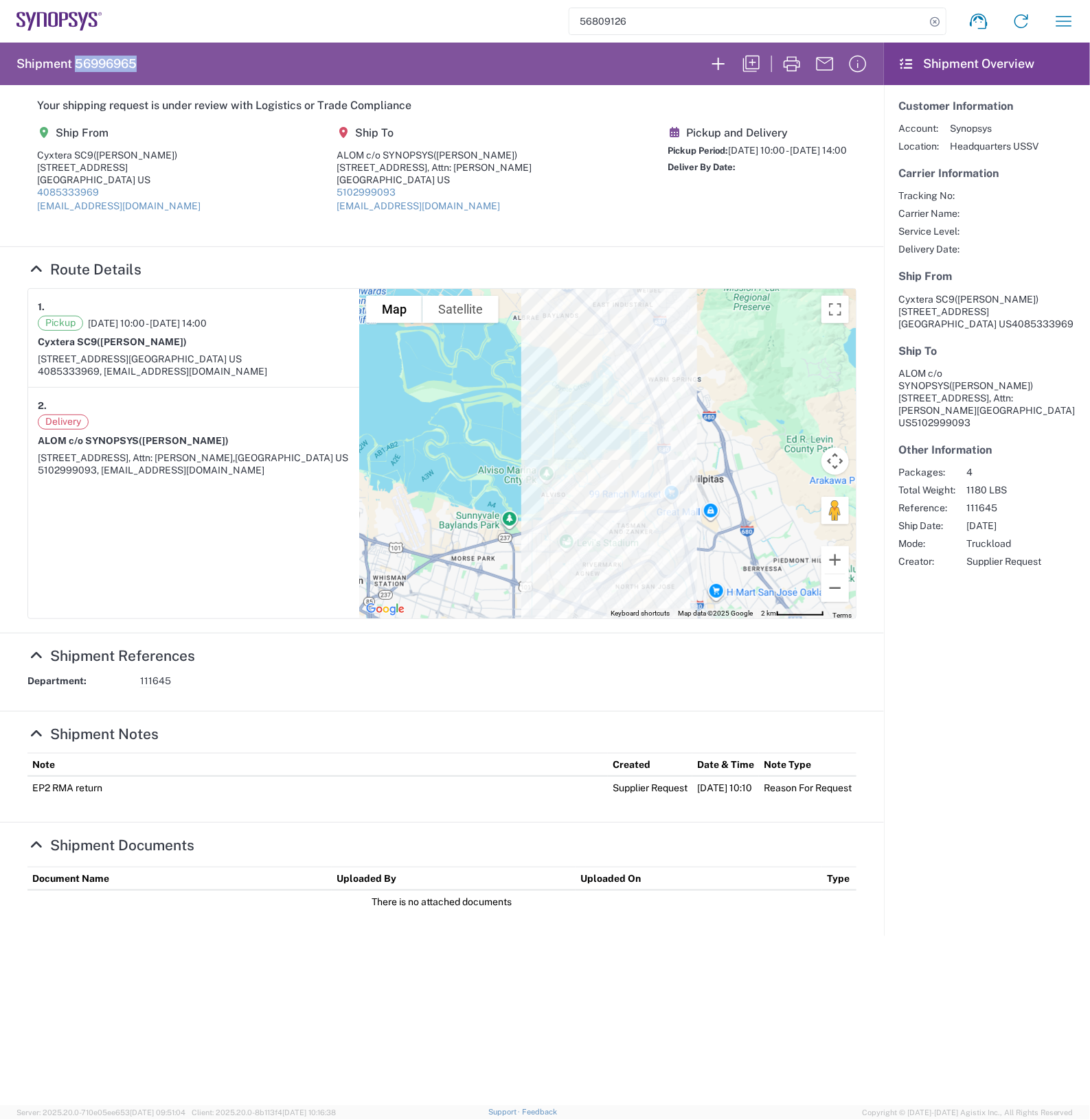
drag, startPoint x: 141, startPoint y: 60, endPoint x: 77, endPoint y: 62, distance: 64.0
click at [77, 62] on agx-form-header "Shipment 56996965" at bounding box center [442, 63] width 884 height 43
copy h2 "56996965"
